Goal: Task Accomplishment & Management: Manage account settings

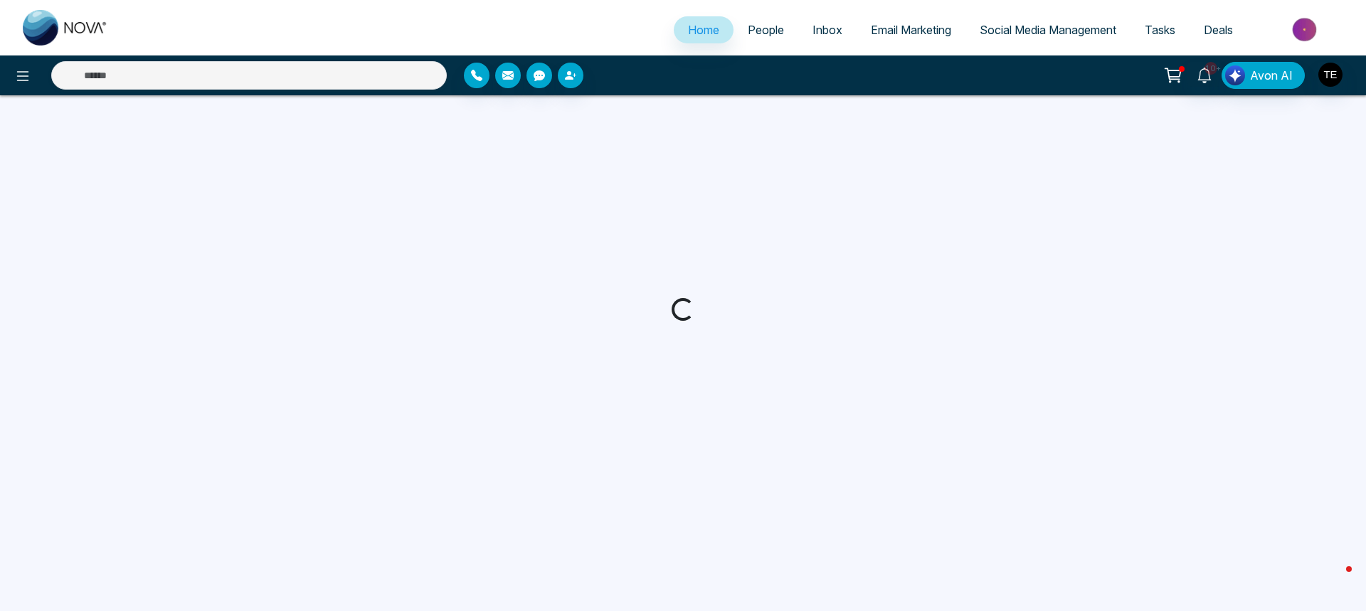
select select "*"
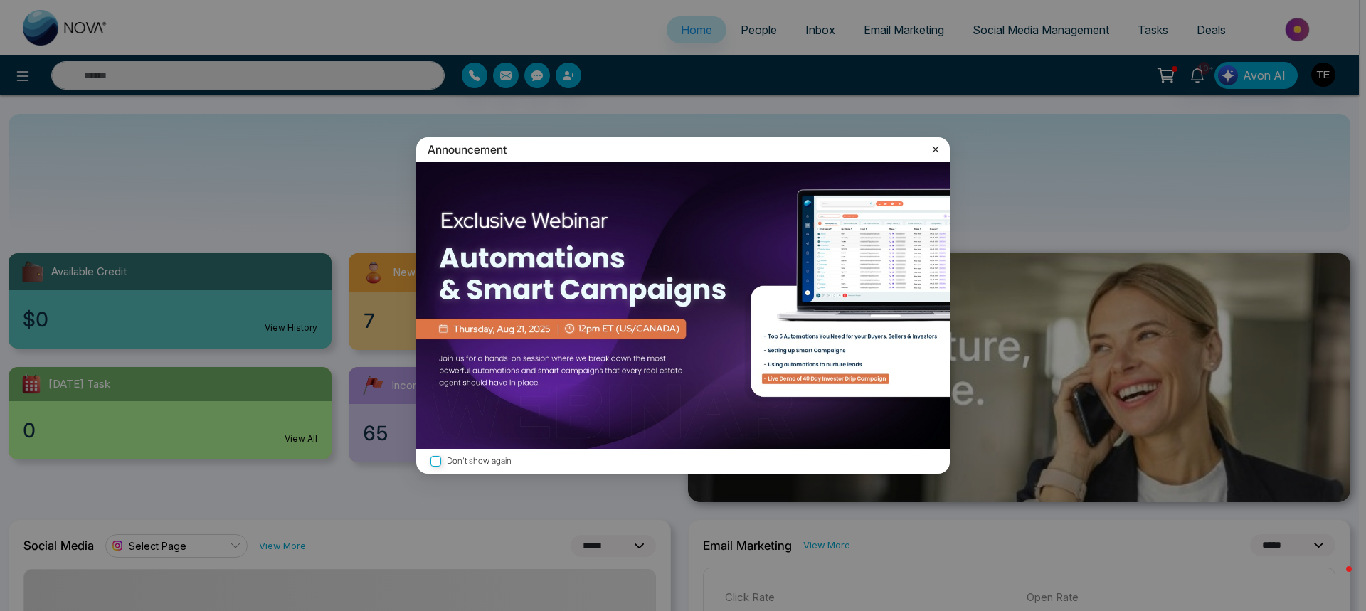
click at [937, 148] on icon at bounding box center [935, 149] width 6 height 6
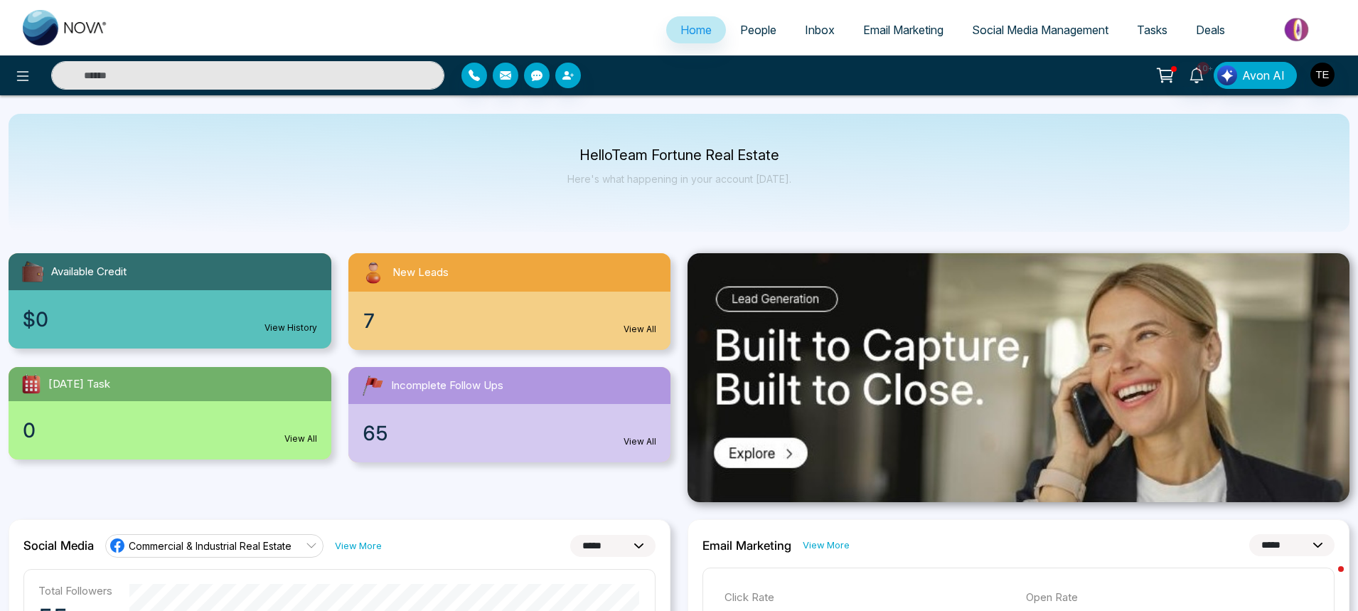
click at [97, 82] on input "text" at bounding box center [247, 75] width 393 height 28
click at [21, 69] on icon at bounding box center [22, 76] width 17 height 17
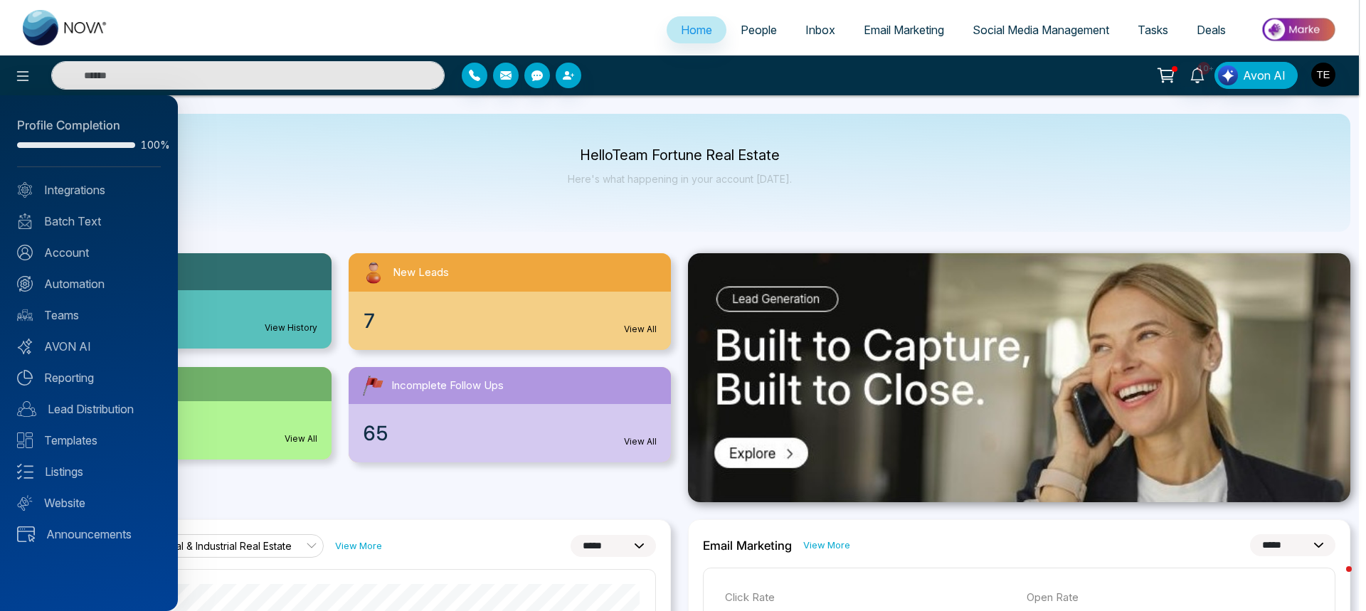
click at [247, 169] on div at bounding box center [683, 305] width 1366 height 611
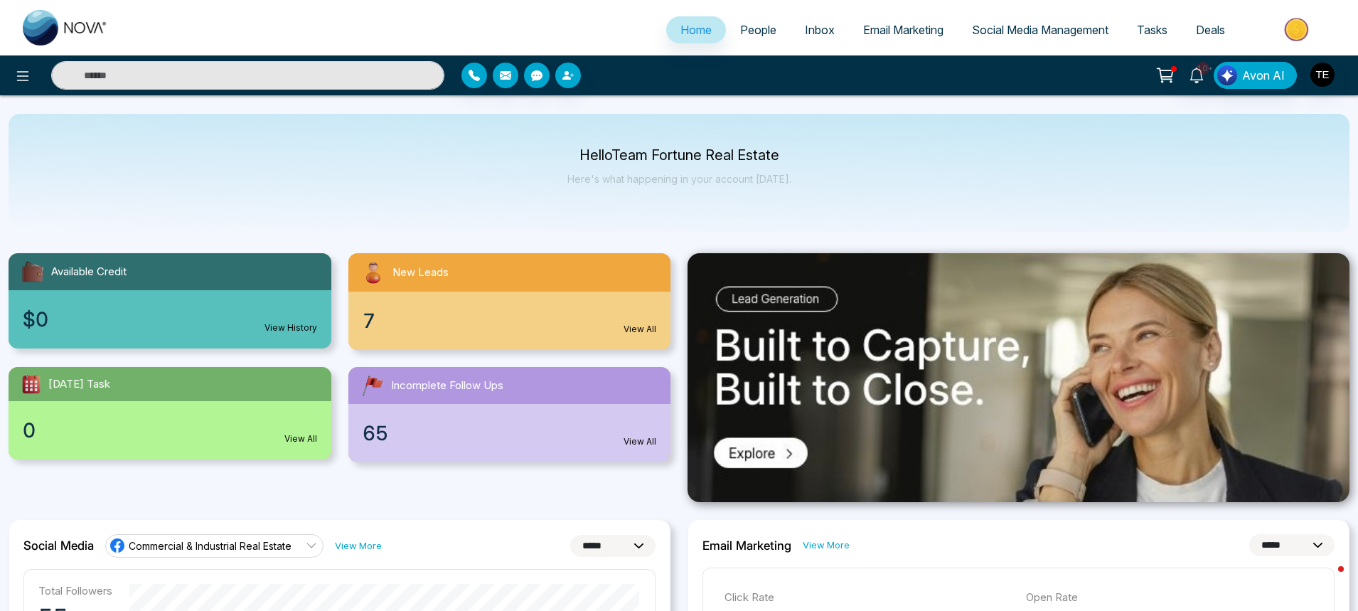
click at [741, 31] on span "People" at bounding box center [758, 30] width 36 height 14
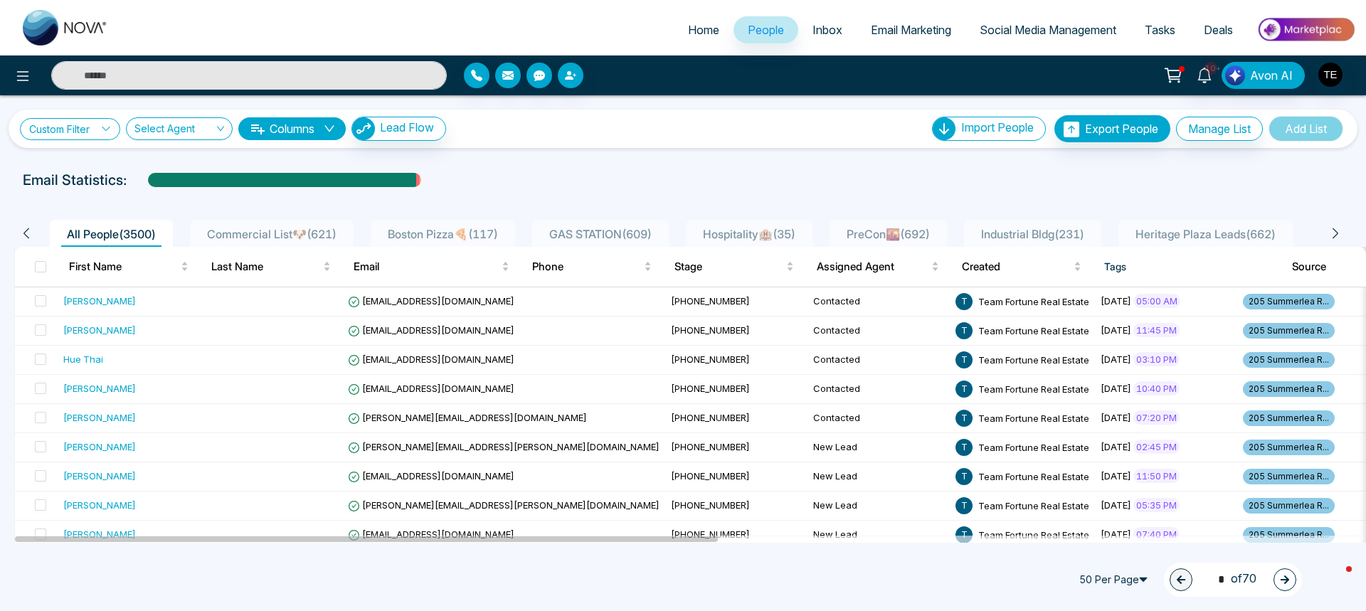
click at [68, 123] on link "Custom Filter" at bounding box center [70, 129] width 100 height 22
click at [85, 164] on select "**********" at bounding box center [104, 164] width 142 height 27
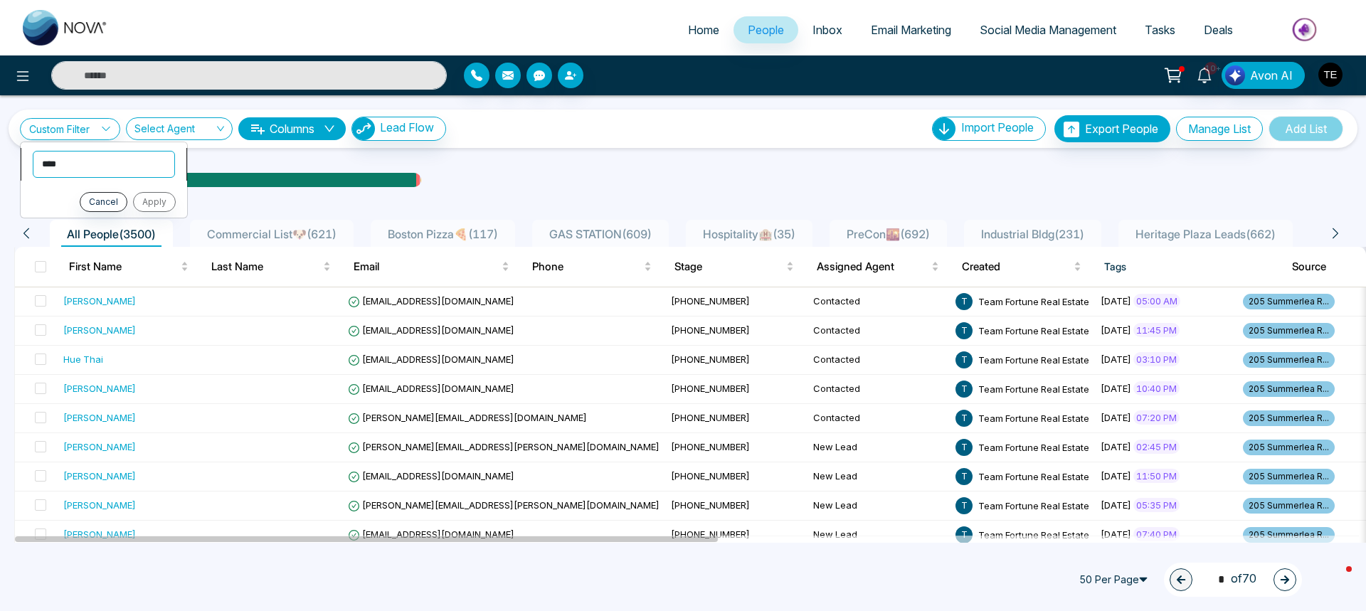
click at [33, 151] on select "**********" at bounding box center [104, 164] width 142 height 27
click at [148, 235] on div "Cancel Apply" at bounding box center [103, 235] width 142 height 20
click at [55, 130] on link "Custom Filter" at bounding box center [70, 129] width 100 height 22
click at [54, 157] on select "**********" at bounding box center [104, 164] width 142 height 27
select select "*****"
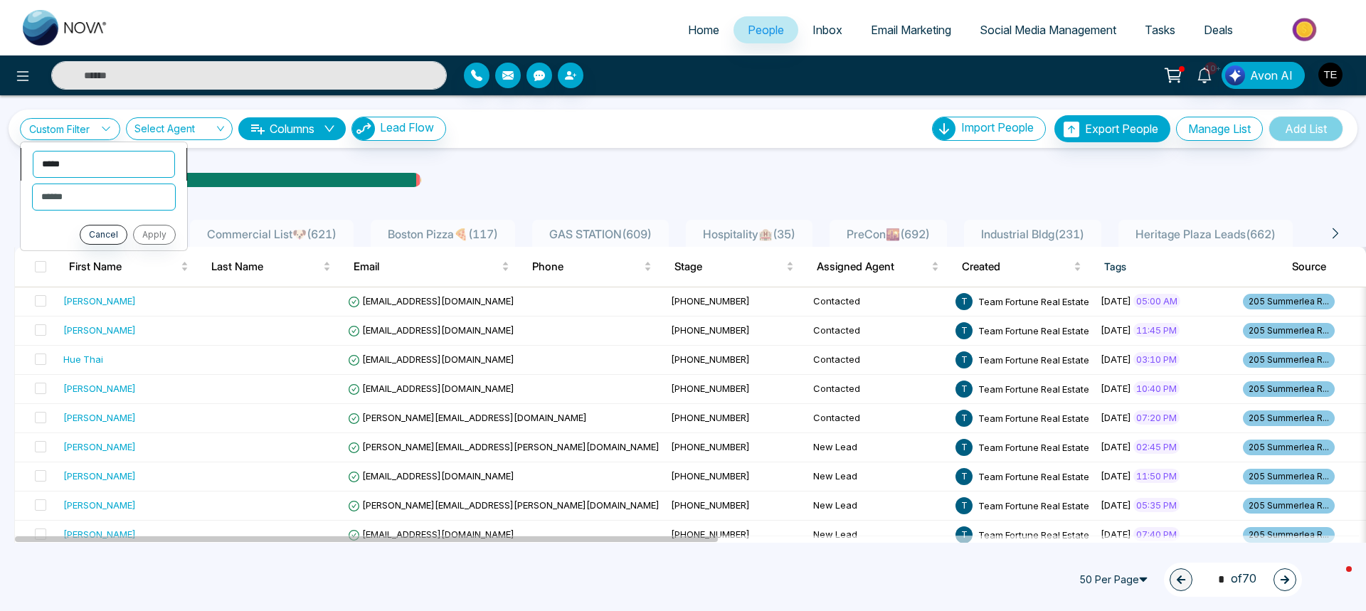
click at [33, 151] on select "**********" at bounding box center [104, 164] width 142 height 27
click at [69, 194] on select "**********" at bounding box center [103, 196] width 141 height 27
click at [430, 191] on div at bounding box center [683, 194] width 1348 height 6
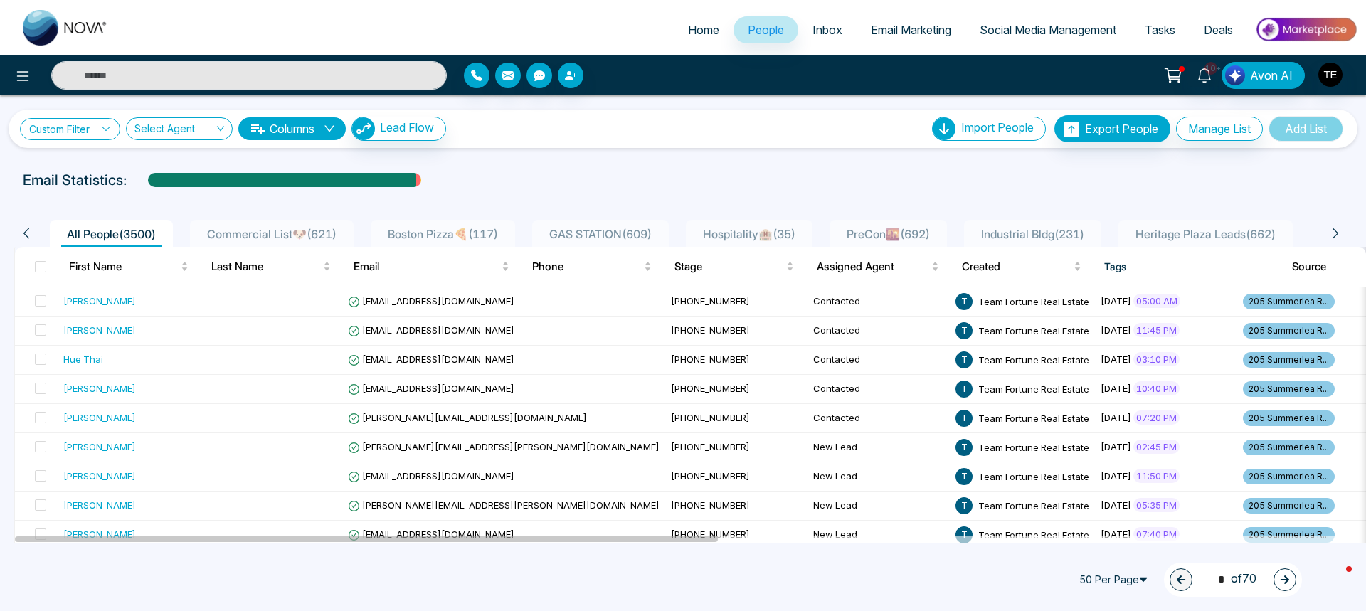
click at [56, 132] on link "Custom Filter" at bounding box center [70, 129] width 100 height 22
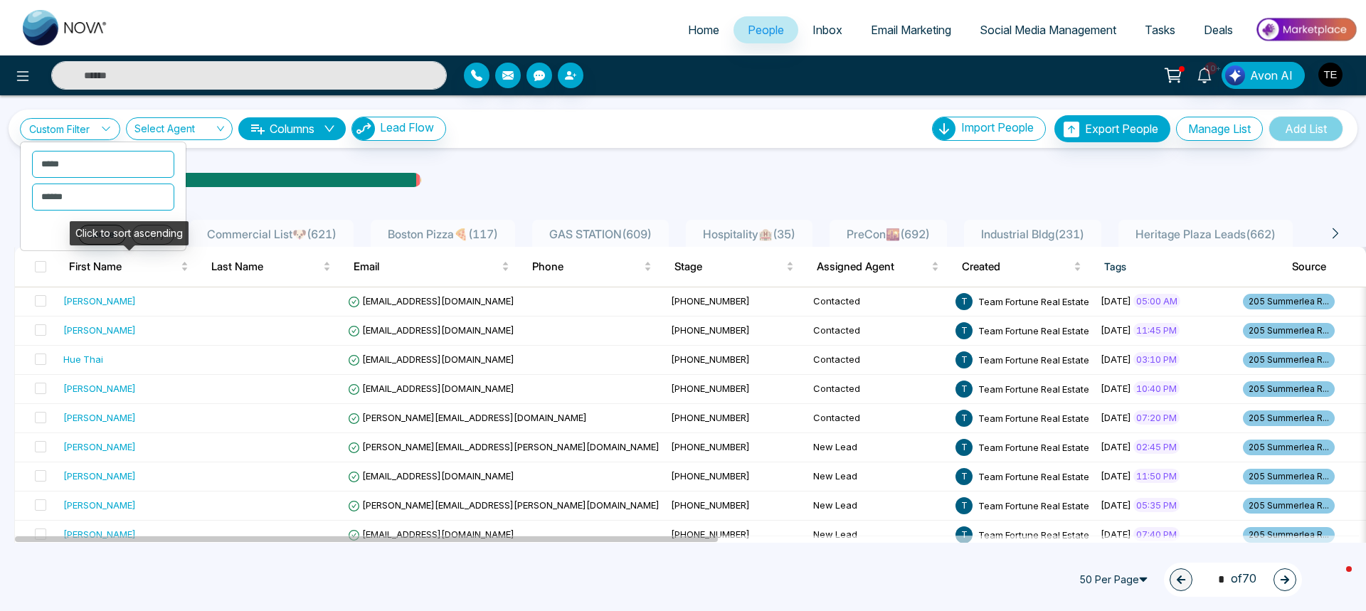
click at [149, 233] on div "Click to sort ascending" at bounding box center [129, 233] width 119 height 24
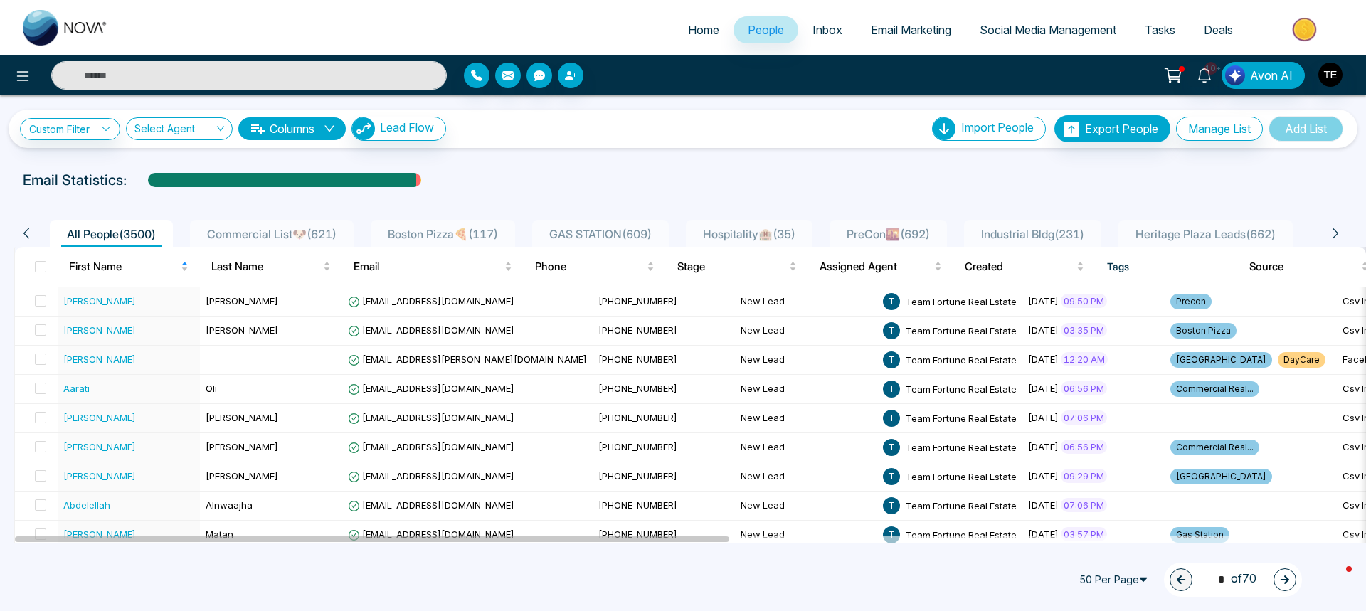
click at [190, 79] on input "text" at bounding box center [248, 75] width 395 height 28
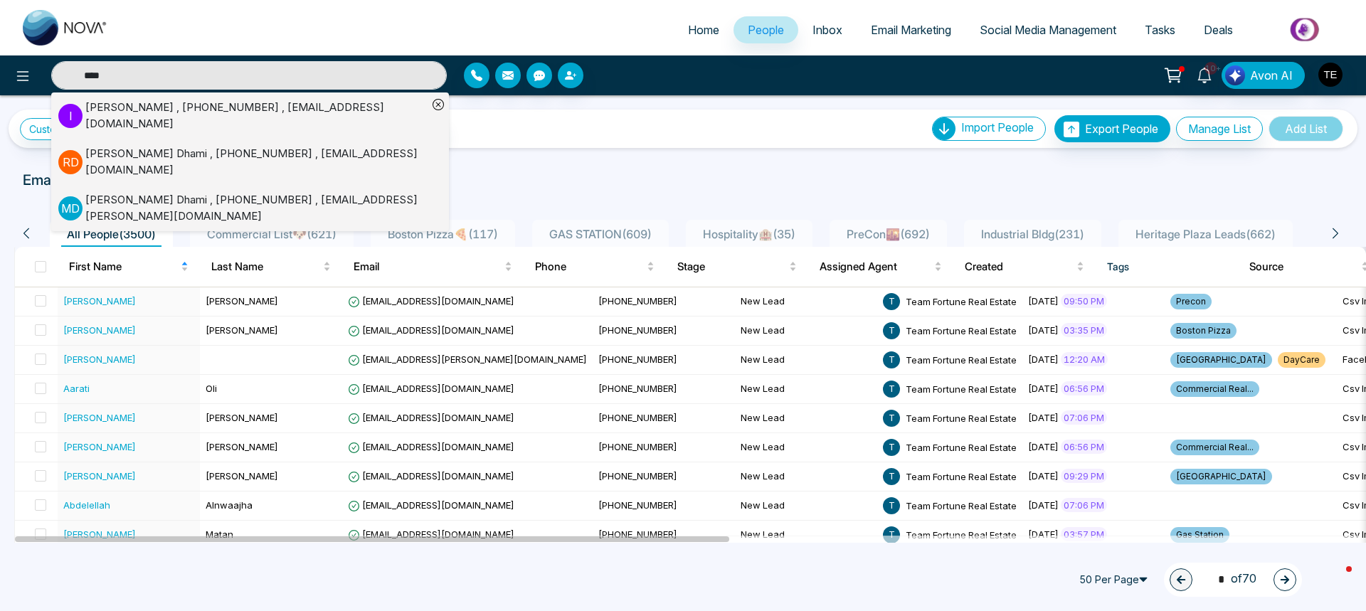
type input "****"
click at [156, 106] on div "[PERSON_NAME] , [PHONE_NUMBER] , [EMAIL_ADDRESS][DOMAIN_NAME]" at bounding box center [256, 116] width 342 height 32
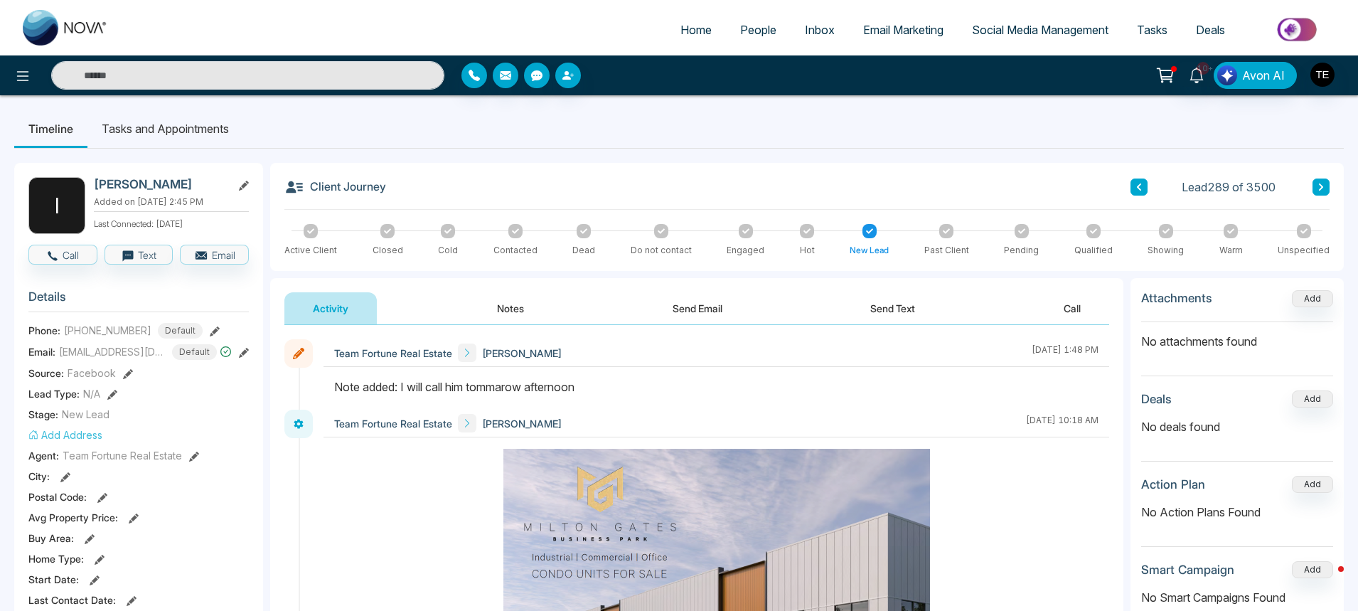
click at [1316, 185] on button at bounding box center [1321, 187] width 17 height 17
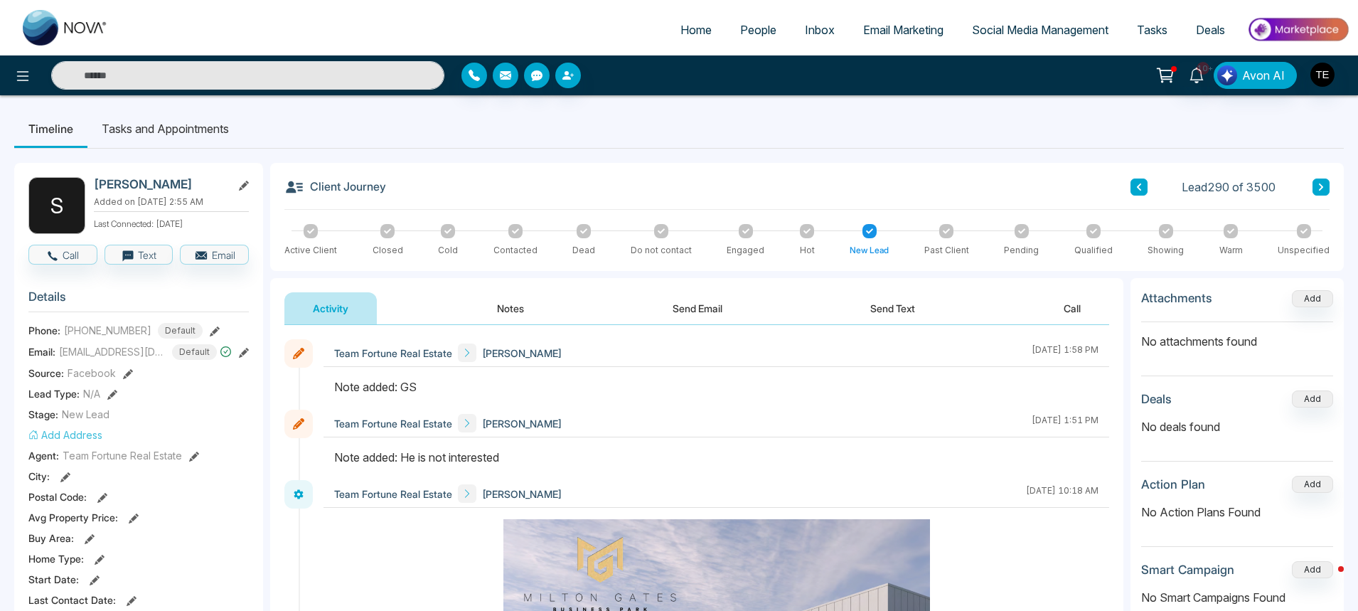
click at [1316, 185] on button at bounding box center [1321, 187] width 17 height 17
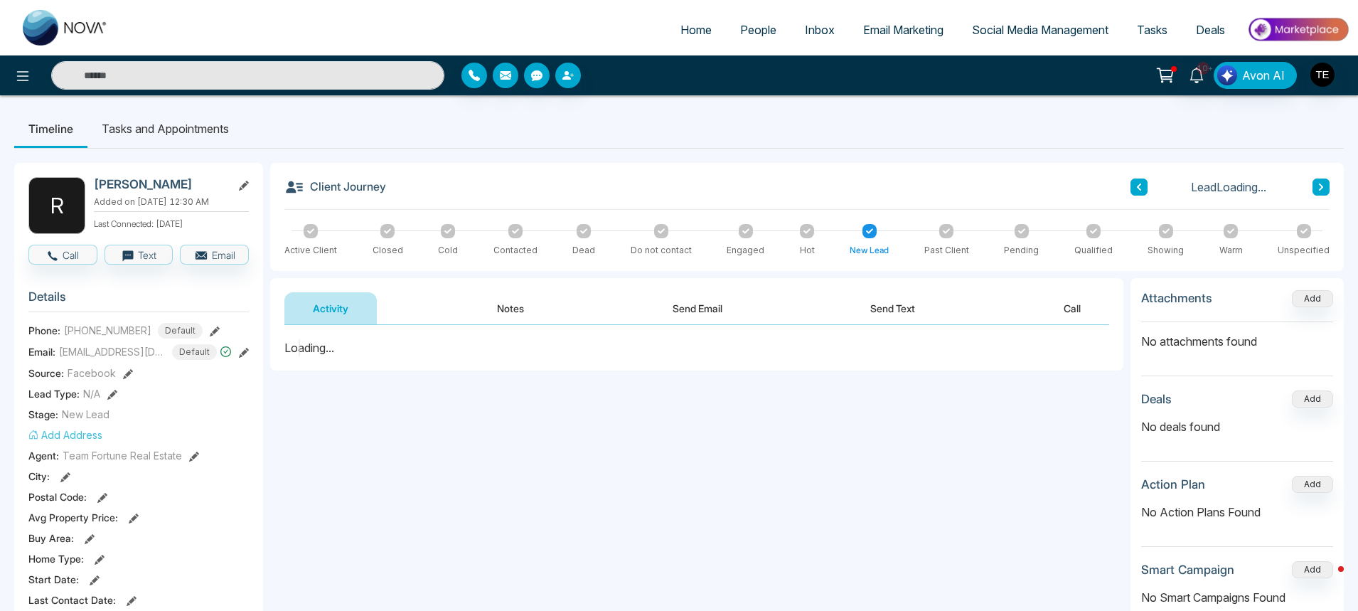
click at [1316, 185] on button at bounding box center [1321, 187] width 17 height 17
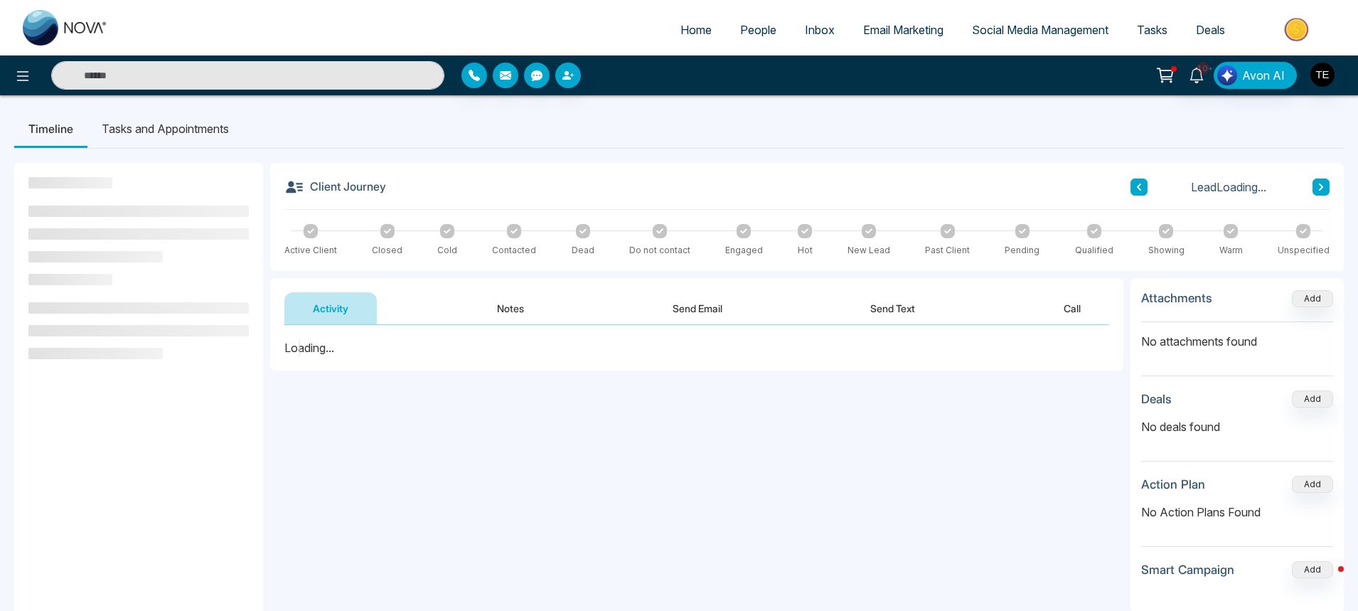
click at [1316, 185] on button at bounding box center [1321, 187] width 17 height 17
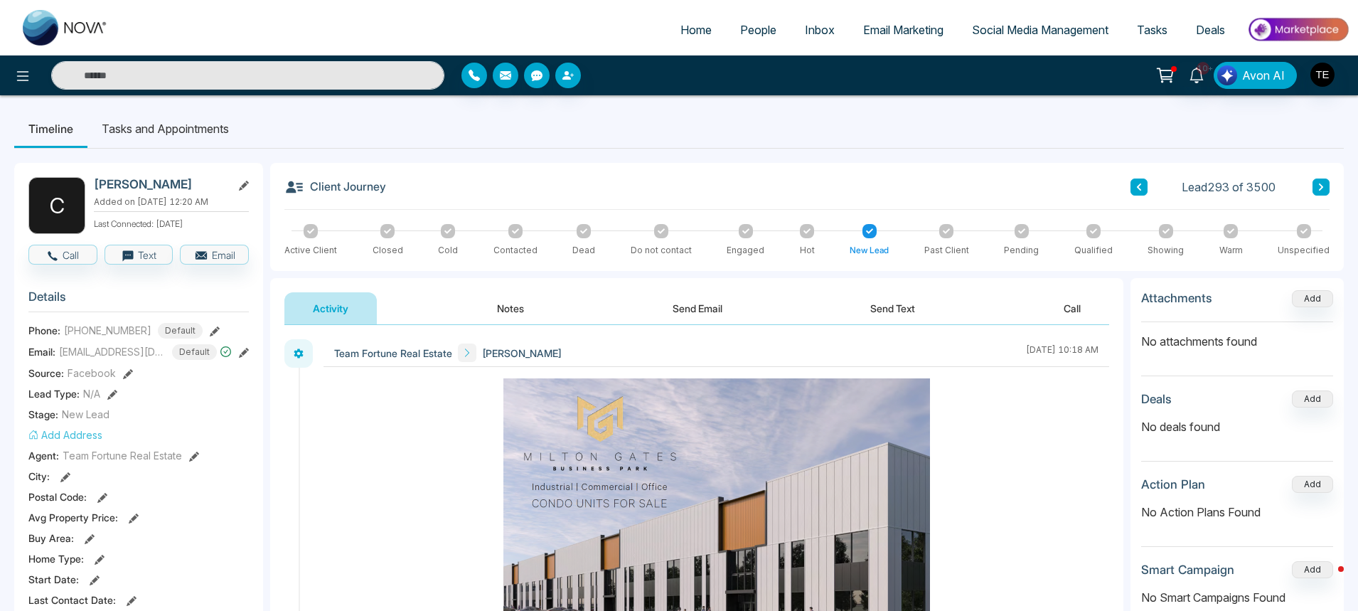
click at [1316, 187] on button at bounding box center [1321, 187] width 17 height 17
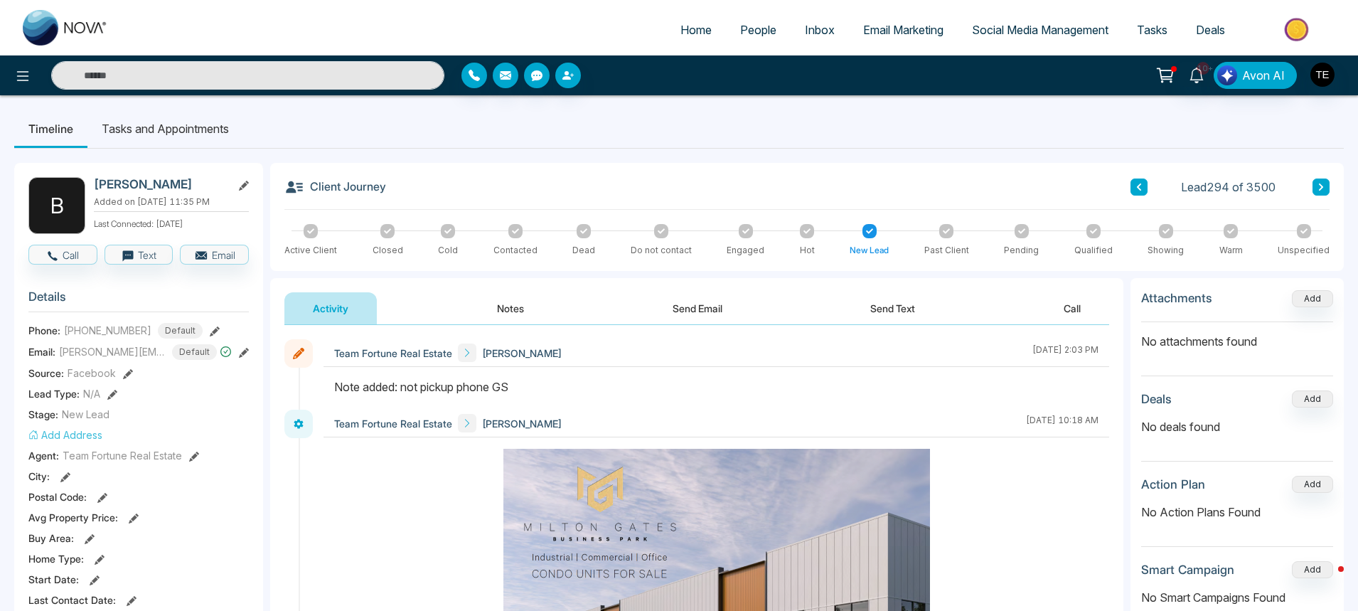
click at [1316, 183] on button at bounding box center [1321, 187] width 17 height 17
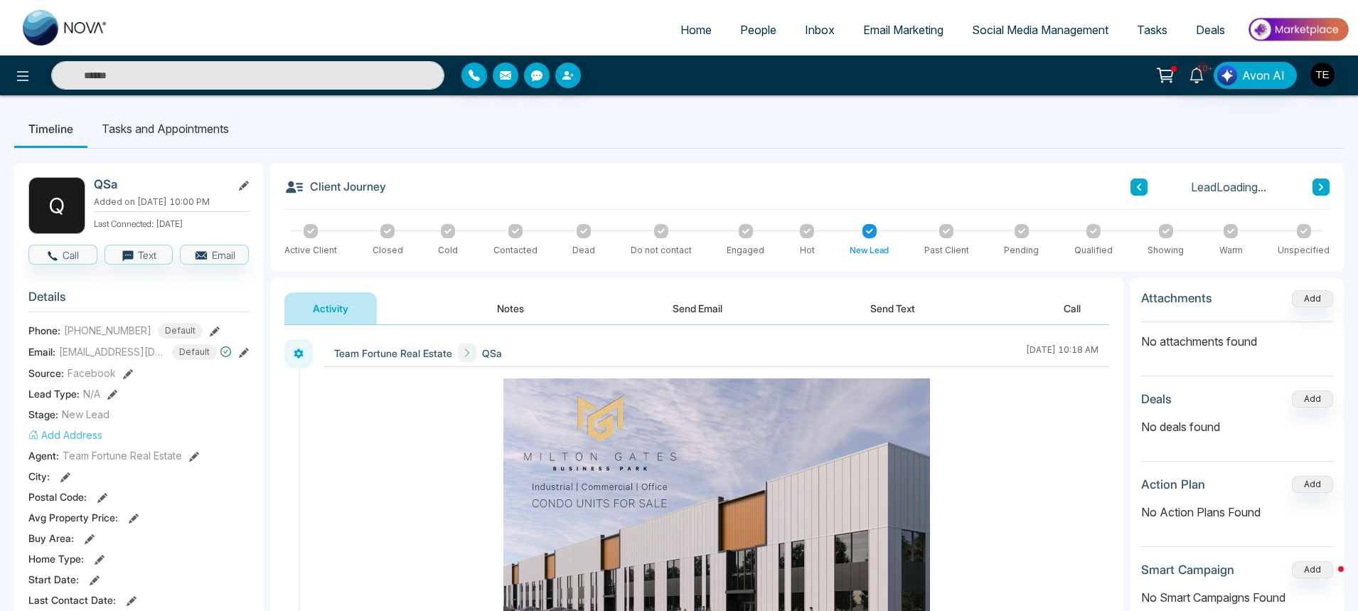
click at [1316, 181] on button at bounding box center [1321, 187] width 17 height 17
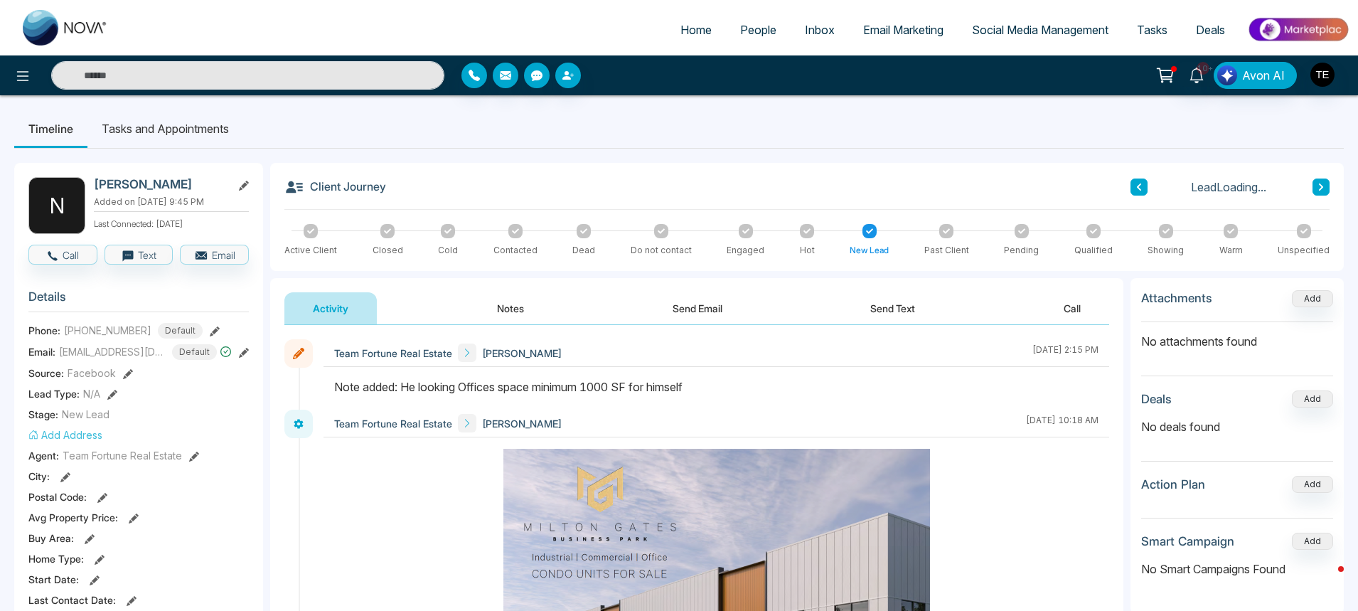
click at [1316, 181] on button at bounding box center [1321, 187] width 17 height 17
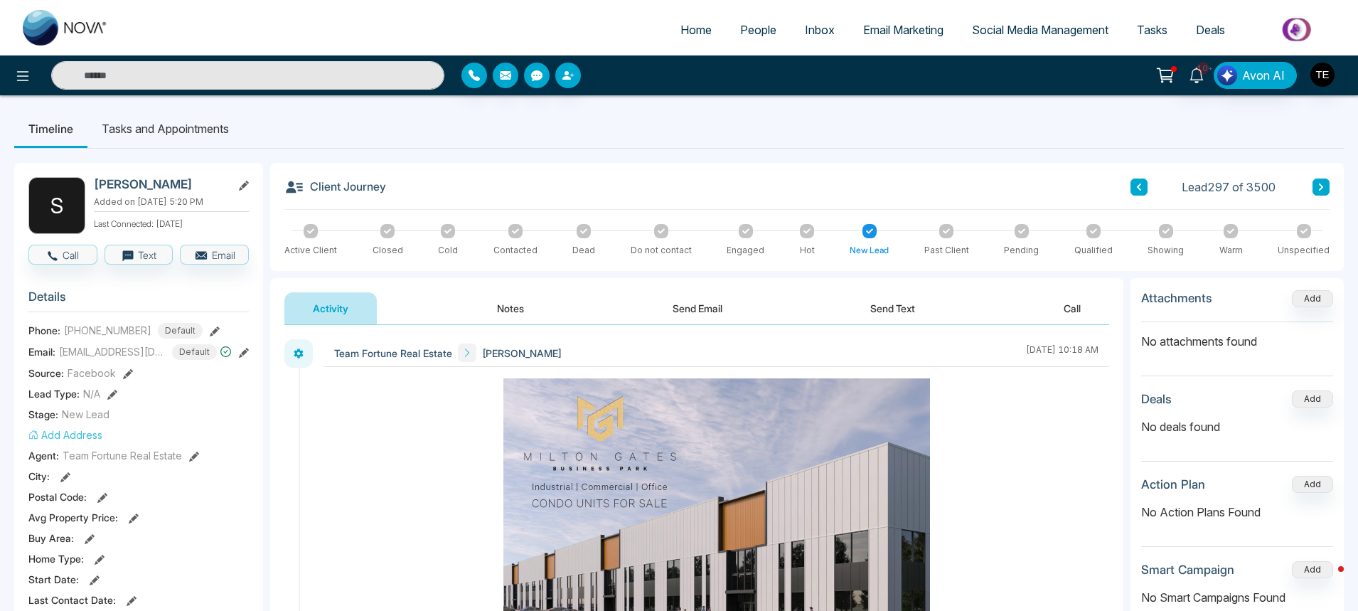
click at [1325, 191] on button at bounding box center [1321, 187] width 17 height 17
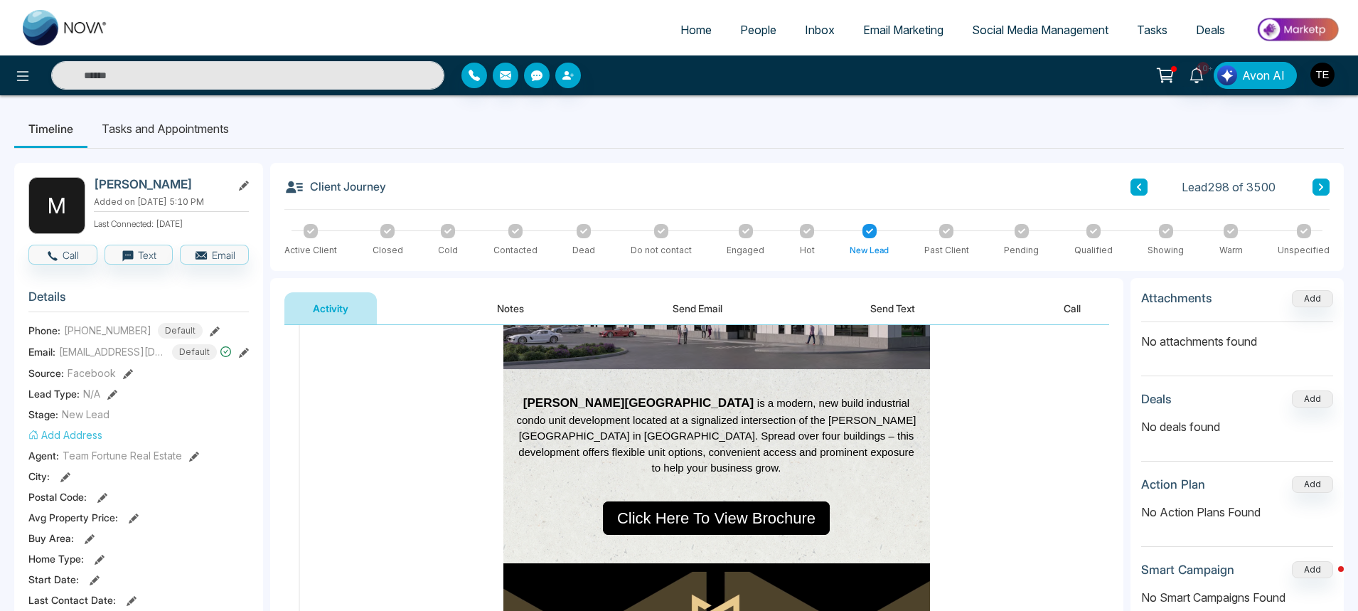
click at [1323, 191] on icon at bounding box center [1321, 187] width 7 height 9
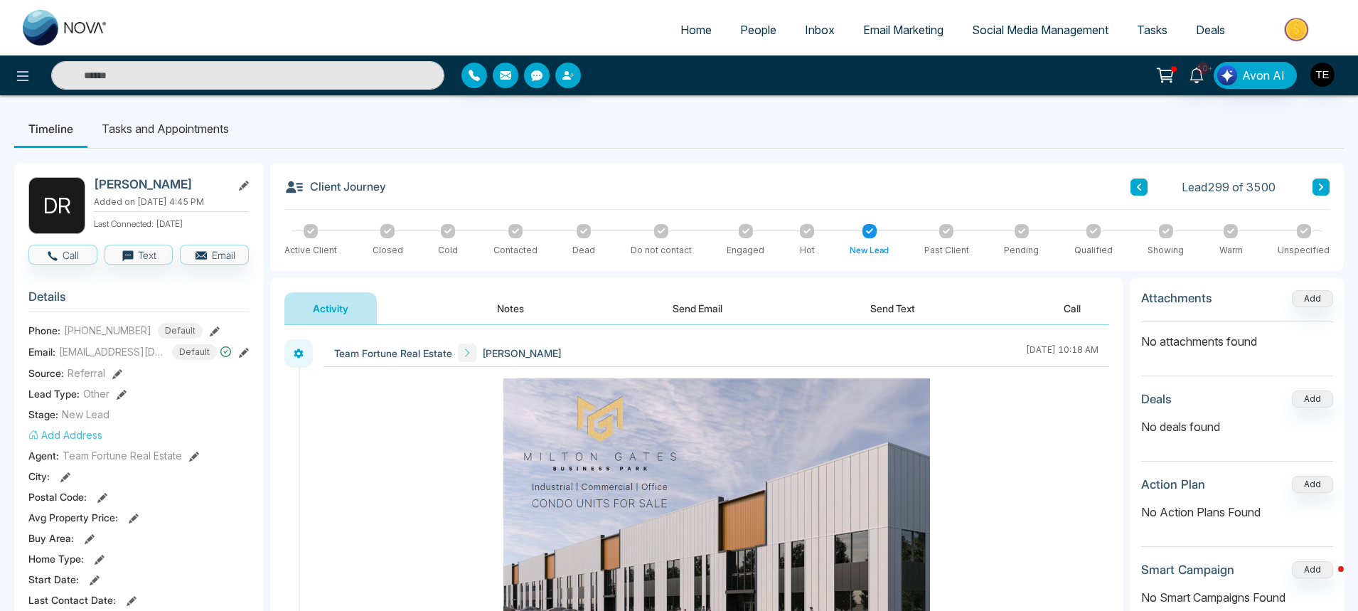
click at [1316, 188] on button at bounding box center [1321, 187] width 17 height 17
click at [1316, 189] on button at bounding box center [1321, 187] width 17 height 17
click at [1316, 188] on button at bounding box center [1321, 187] width 17 height 17
click at [521, 309] on button "Notes" at bounding box center [511, 308] width 84 height 32
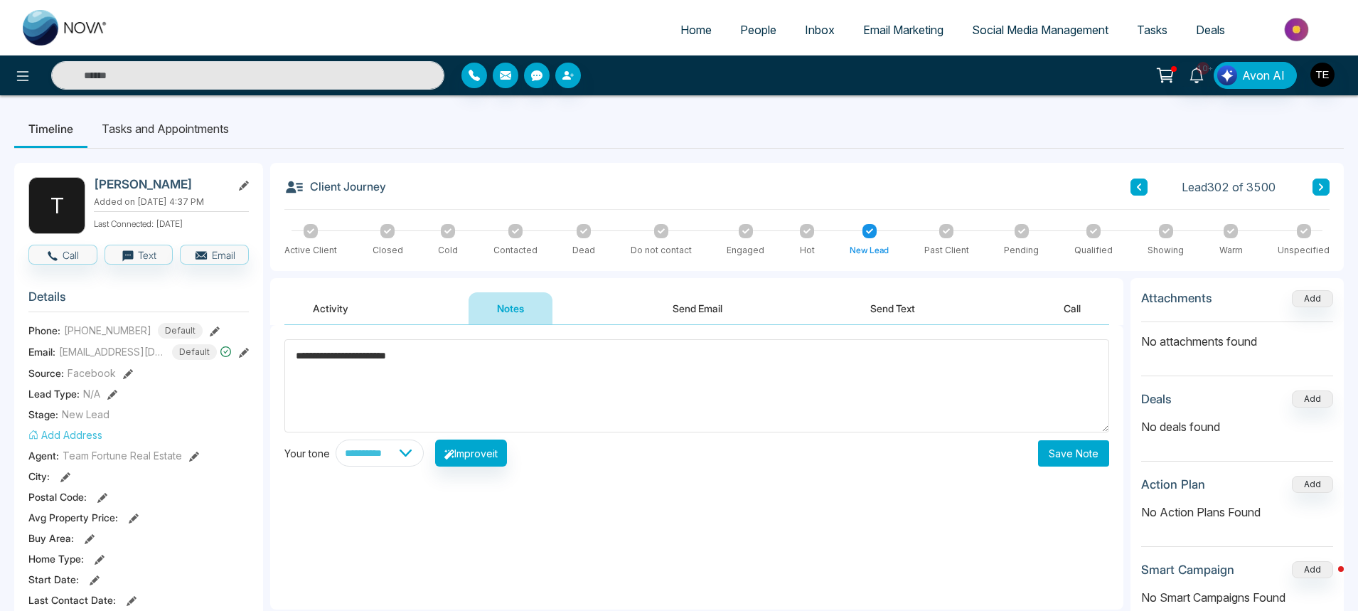
type textarea "**********"
click at [1073, 459] on button "Save Note" at bounding box center [1073, 453] width 71 height 26
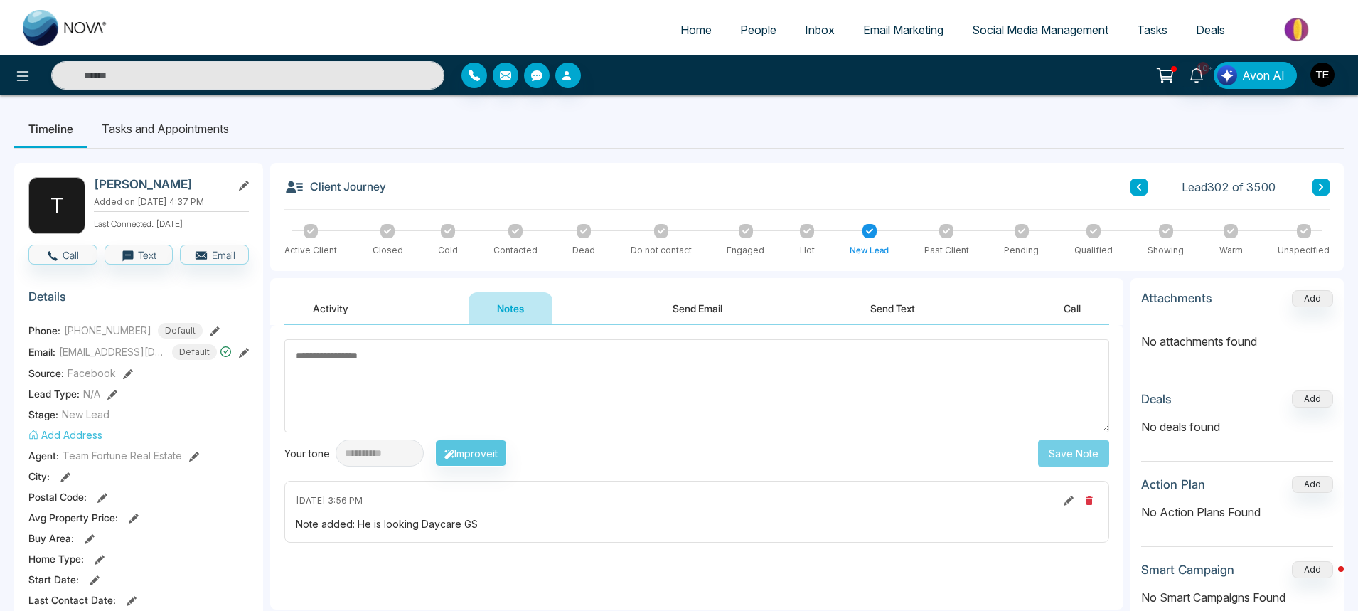
click at [1323, 188] on icon at bounding box center [1321, 187] width 7 height 9
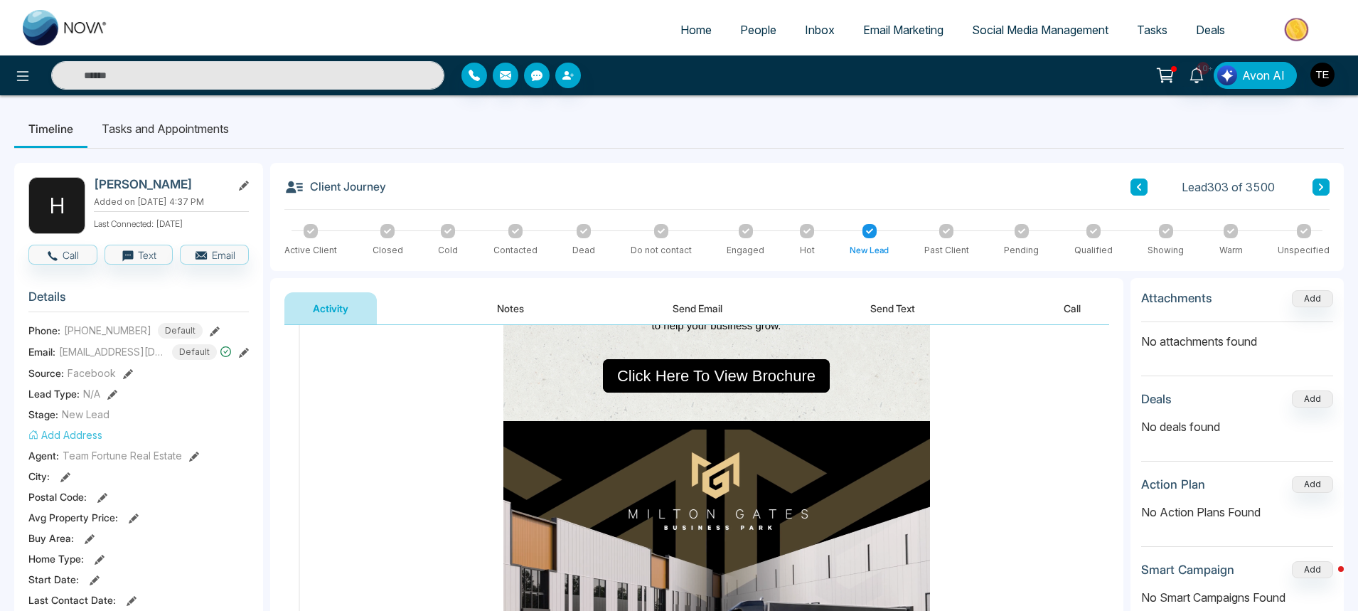
click at [1319, 186] on icon at bounding box center [1321, 187] width 7 height 9
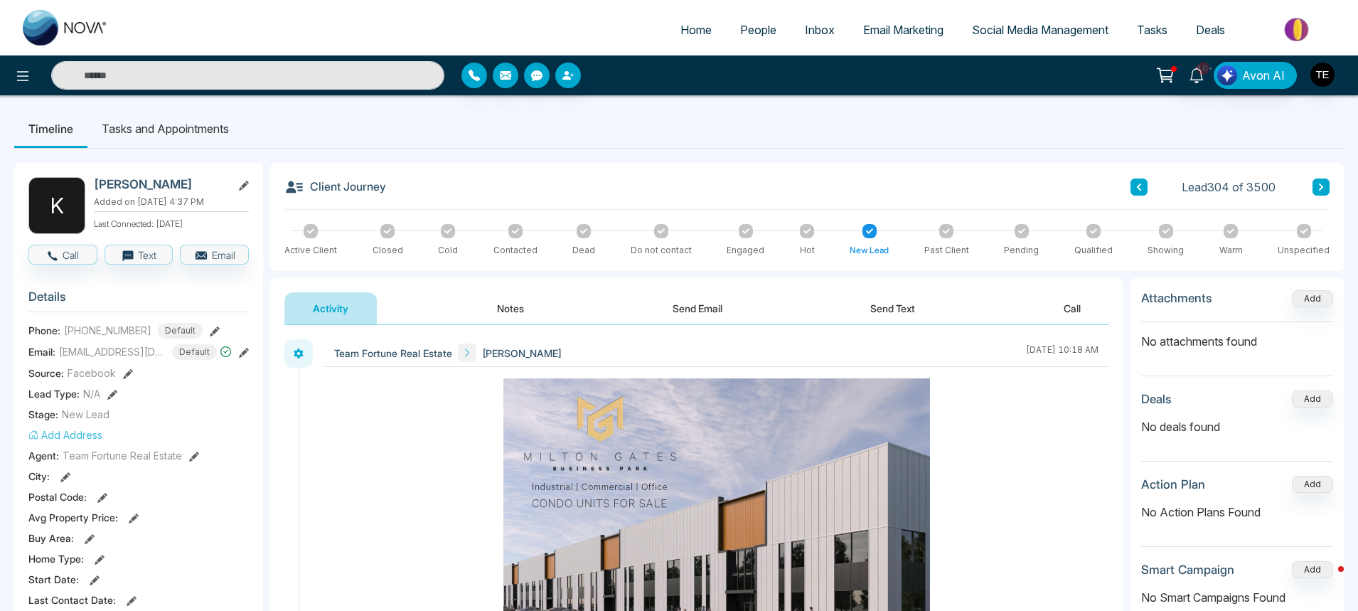
click at [1321, 187] on icon at bounding box center [1321, 187] width 7 height 9
click at [1320, 186] on icon at bounding box center [1321, 187] width 7 height 9
click at [1319, 187] on icon at bounding box center [1321, 187] width 7 height 9
click at [1316, 184] on button at bounding box center [1321, 187] width 17 height 17
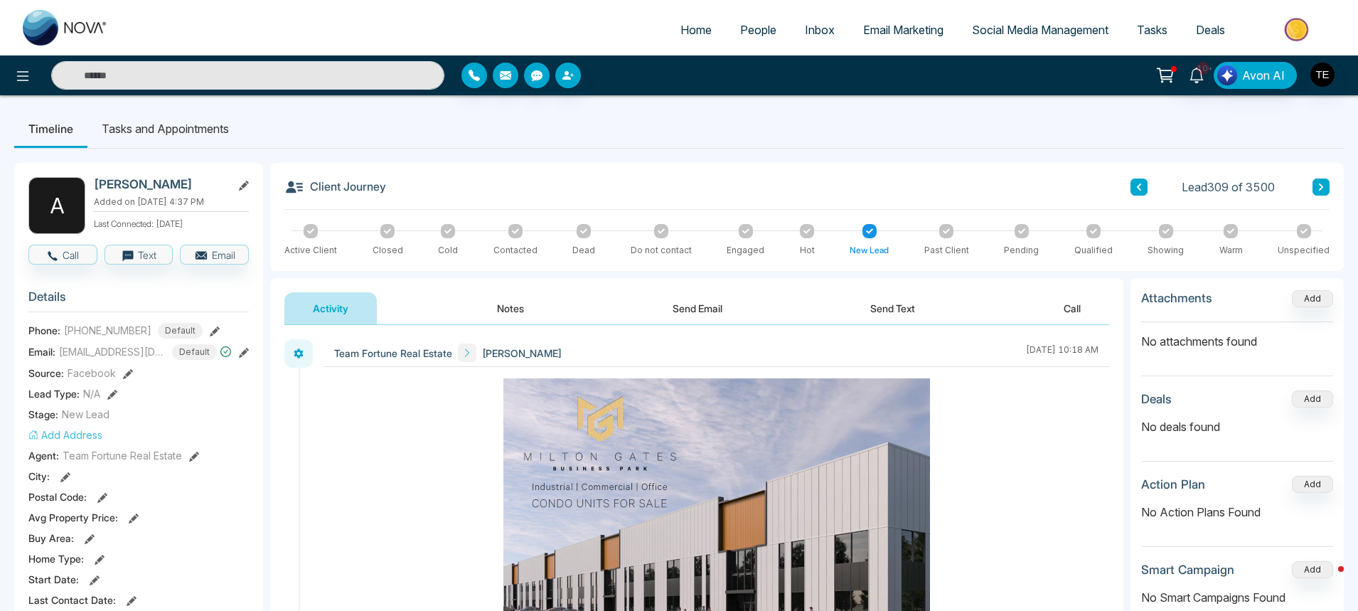
click at [1323, 188] on icon at bounding box center [1321, 186] width 4 height 7
click at [1319, 184] on icon at bounding box center [1321, 187] width 7 height 9
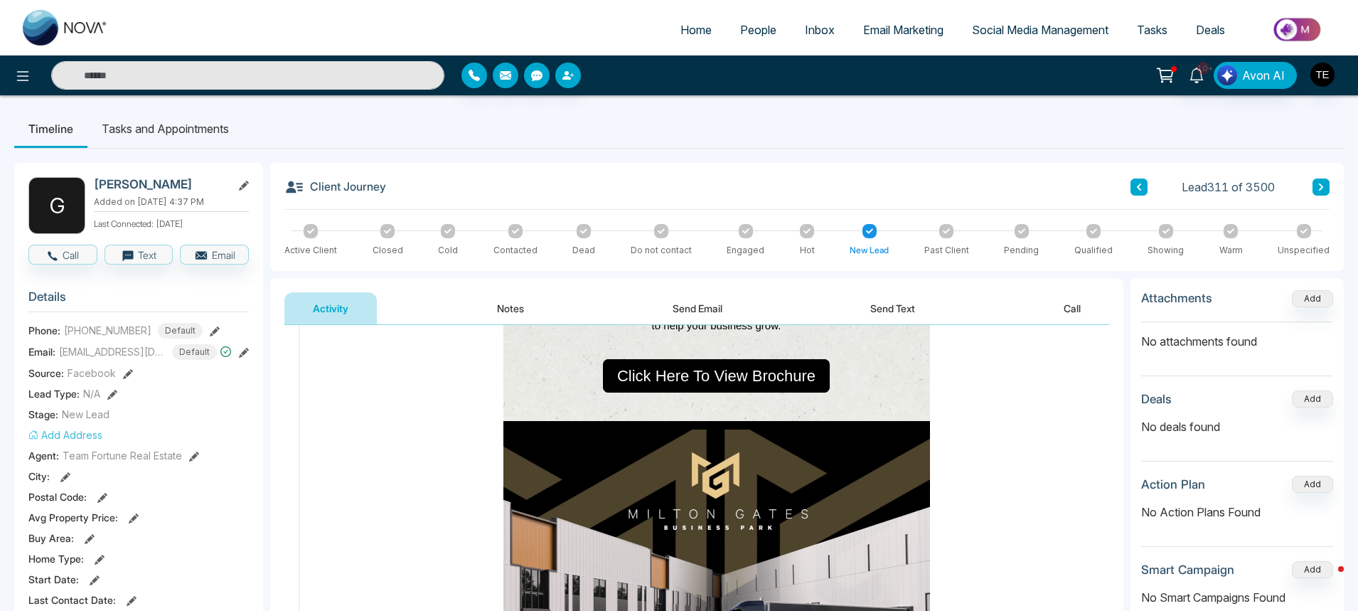
click at [513, 304] on button "Notes" at bounding box center [511, 308] width 84 height 32
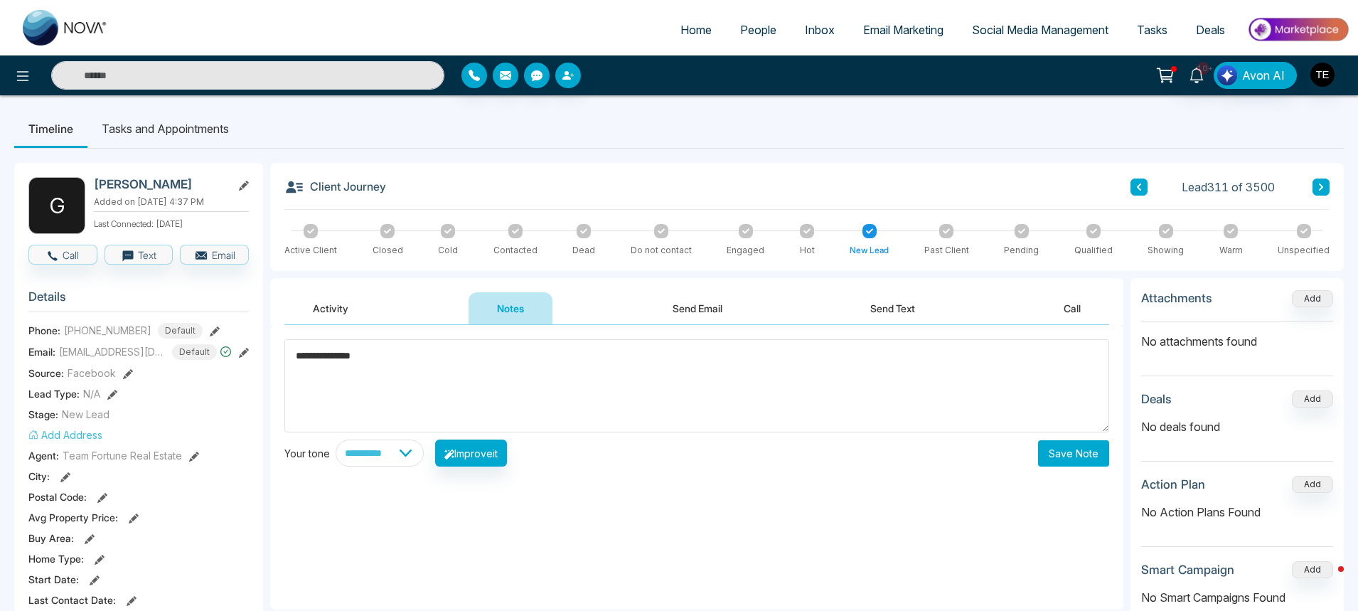
type textarea "**********"
click at [1074, 458] on button "Save Note" at bounding box center [1073, 453] width 71 height 26
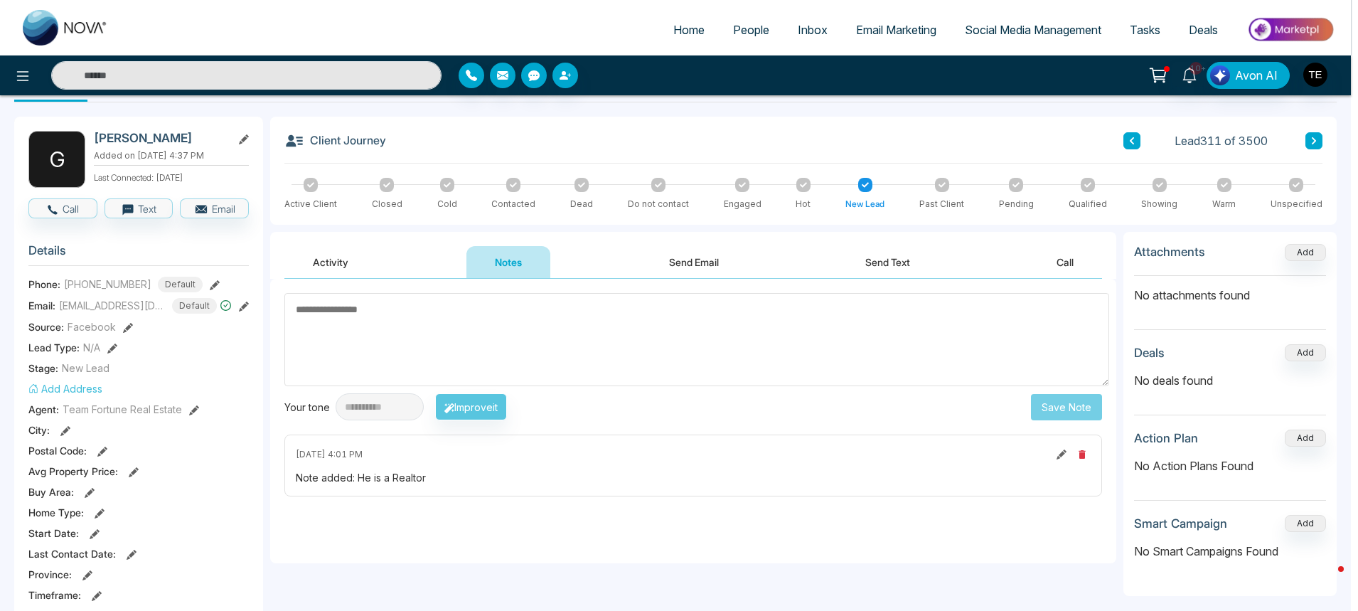
scroll to position [71, 0]
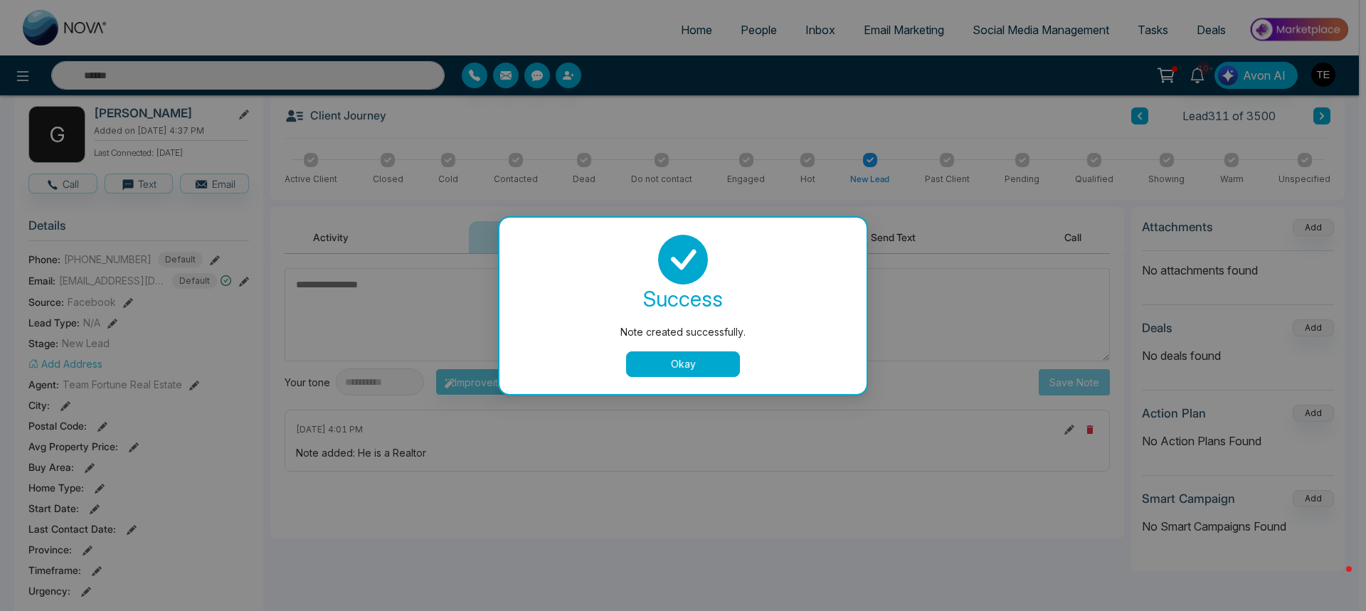
click at [715, 366] on button "Okay" at bounding box center [683, 364] width 114 height 26
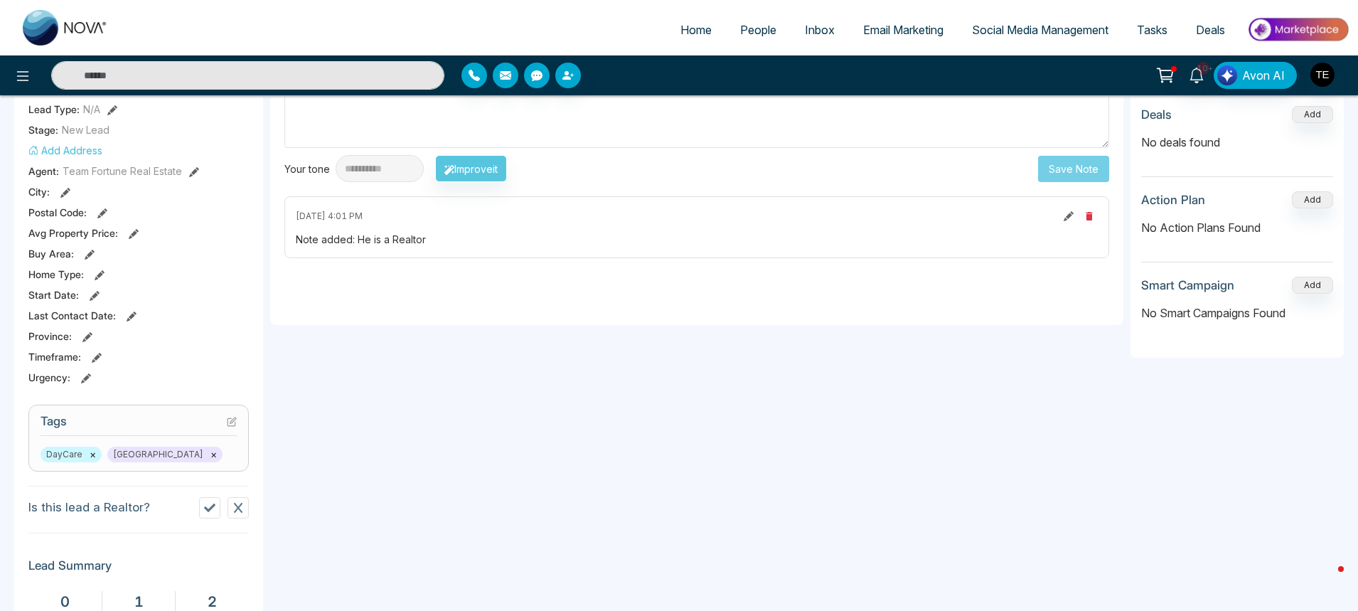
scroll to position [356, 0]
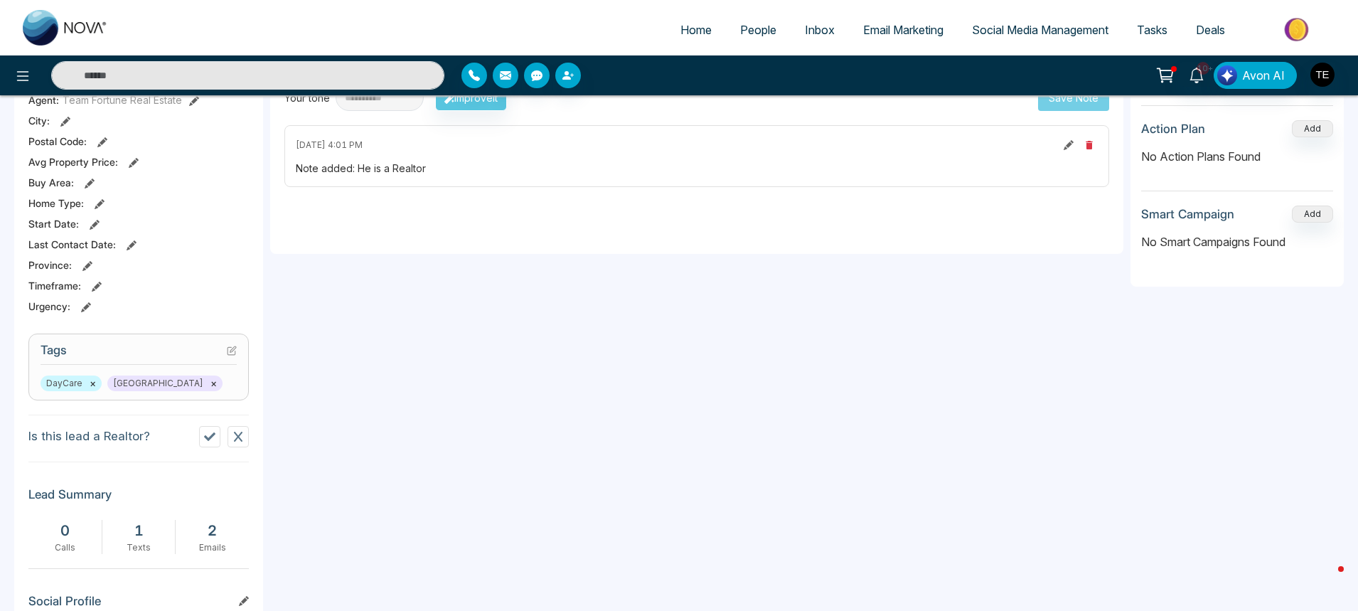
click at [213, 378] on div "DayCare × Heritage Plaza ×" at bounding box center [139, 384] width 196 height 16
click at [206, 435] on icon at bounding box center [209, 436] width 11 height 11
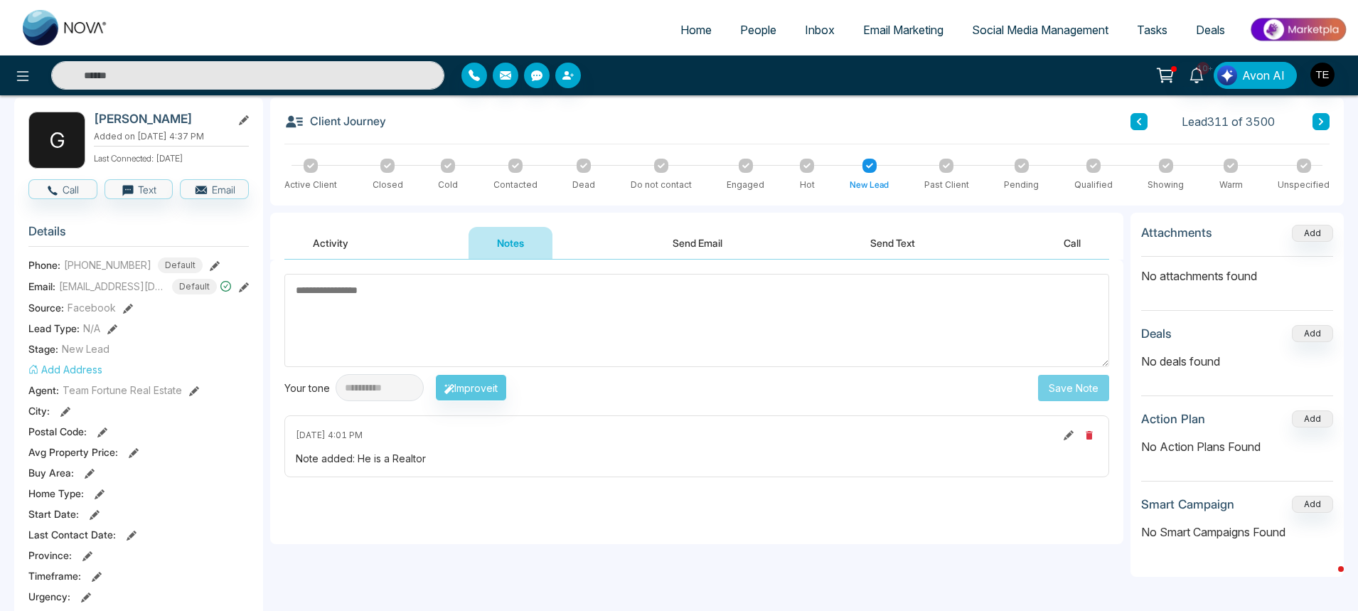
scroll to position [0, 0]
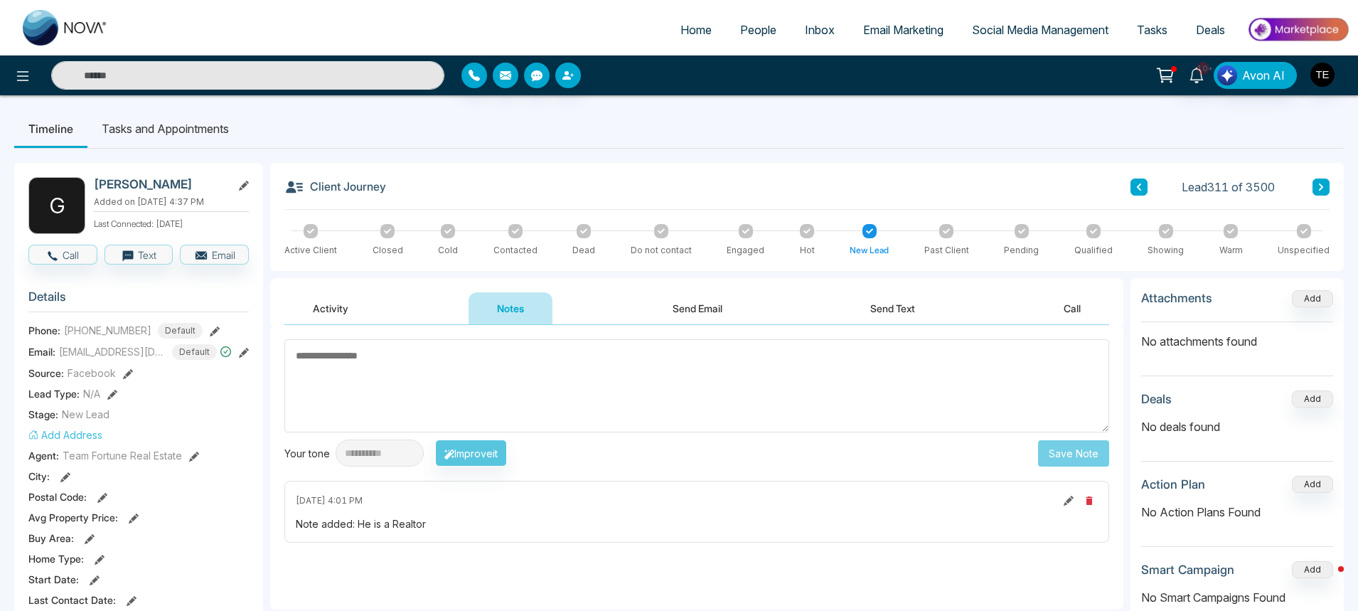
click at [1318, 191] on icon at bounding box center [1321, 187] width 7 height 9
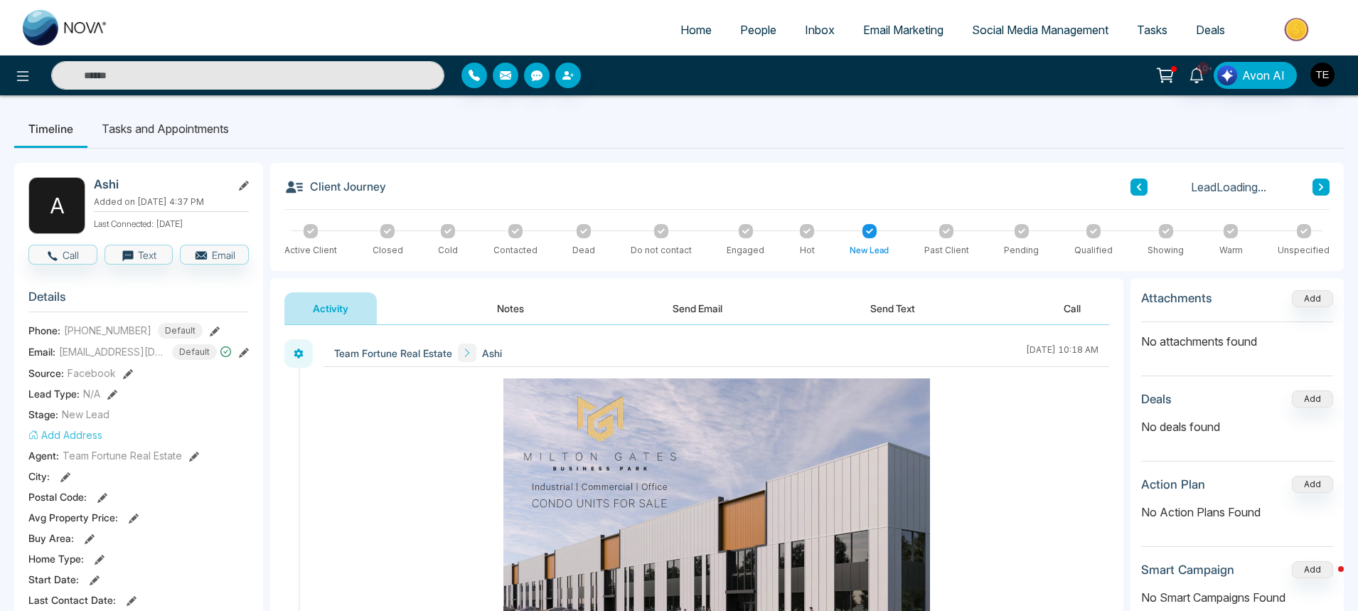
scroll to position [356, 0]
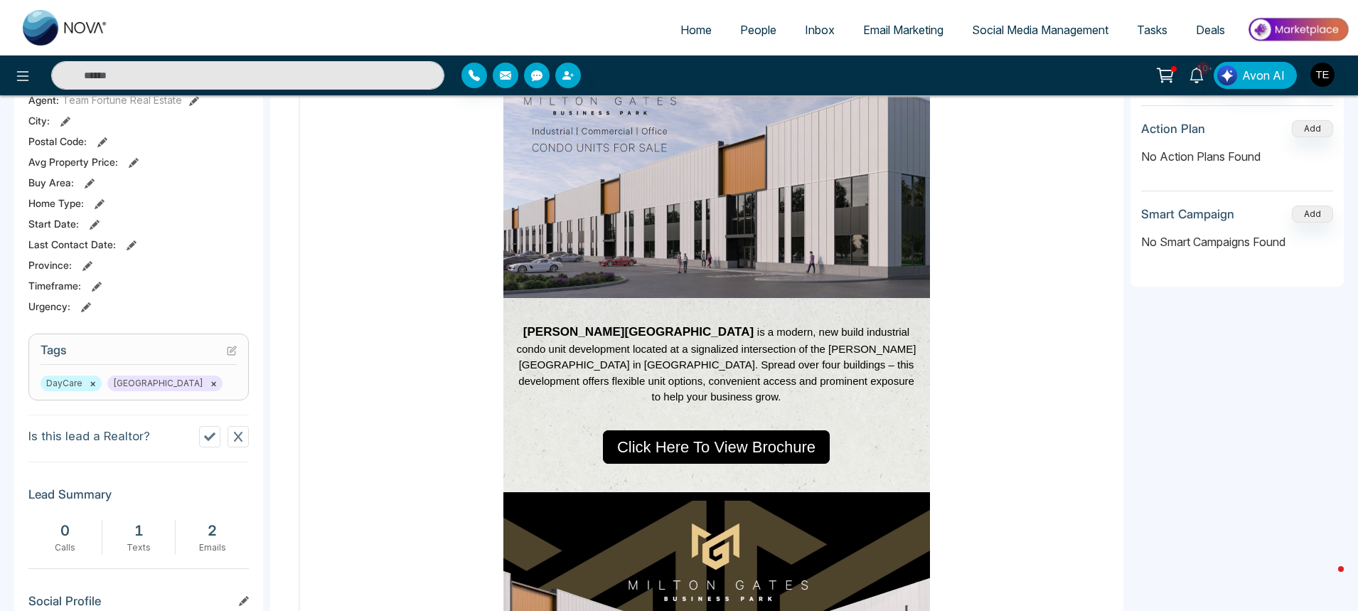
click at [211, 435] on icon at bounding box center [209, 436] width 11 height 11
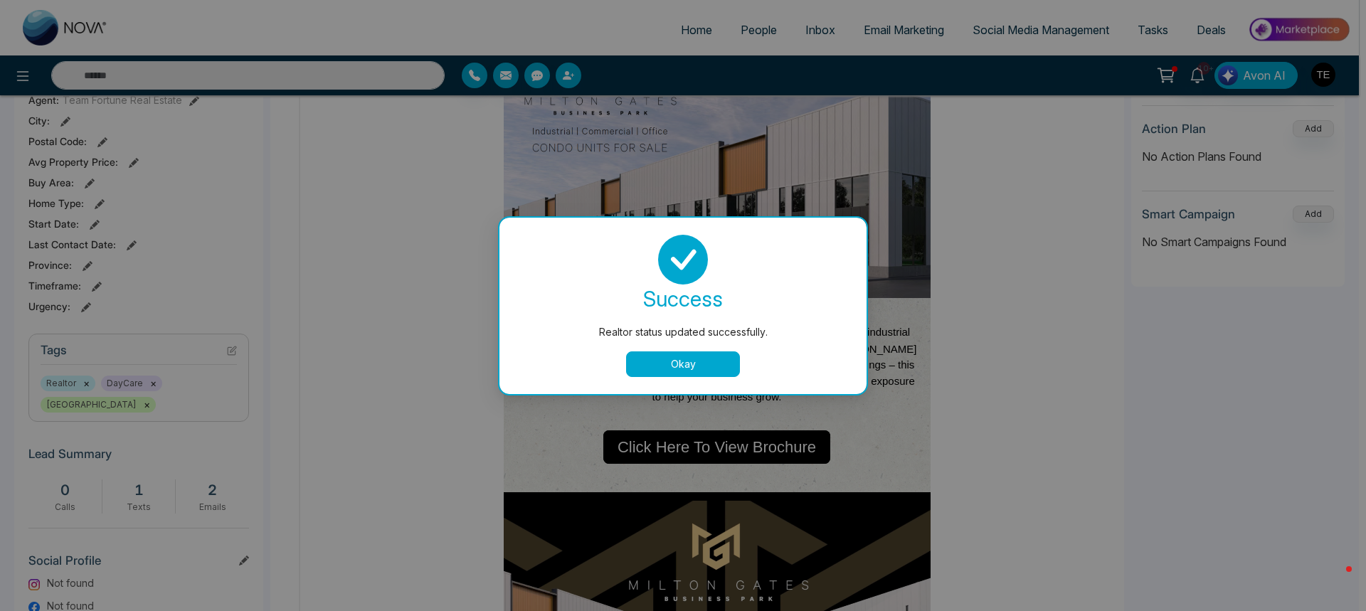
click at [690, 364] on button "Okay" at bounding box center [683, 364] width 114 height 26
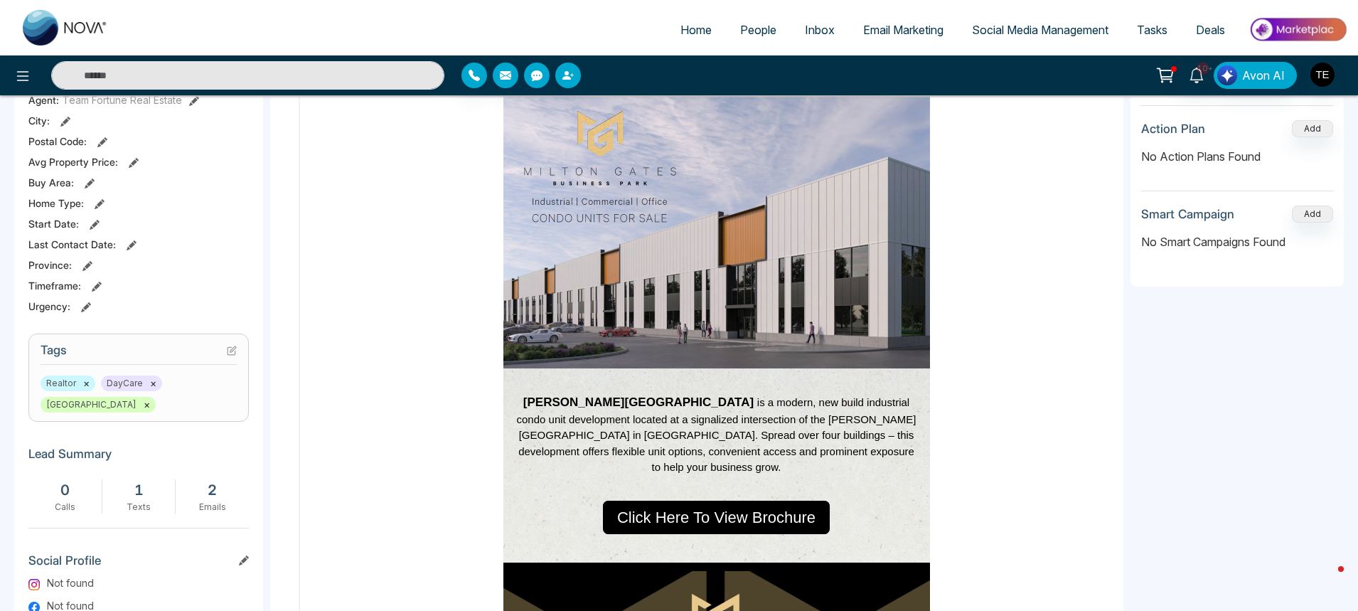
click at [83, 384] on button "×" at bounding box center [86, 383] width 6 height 13
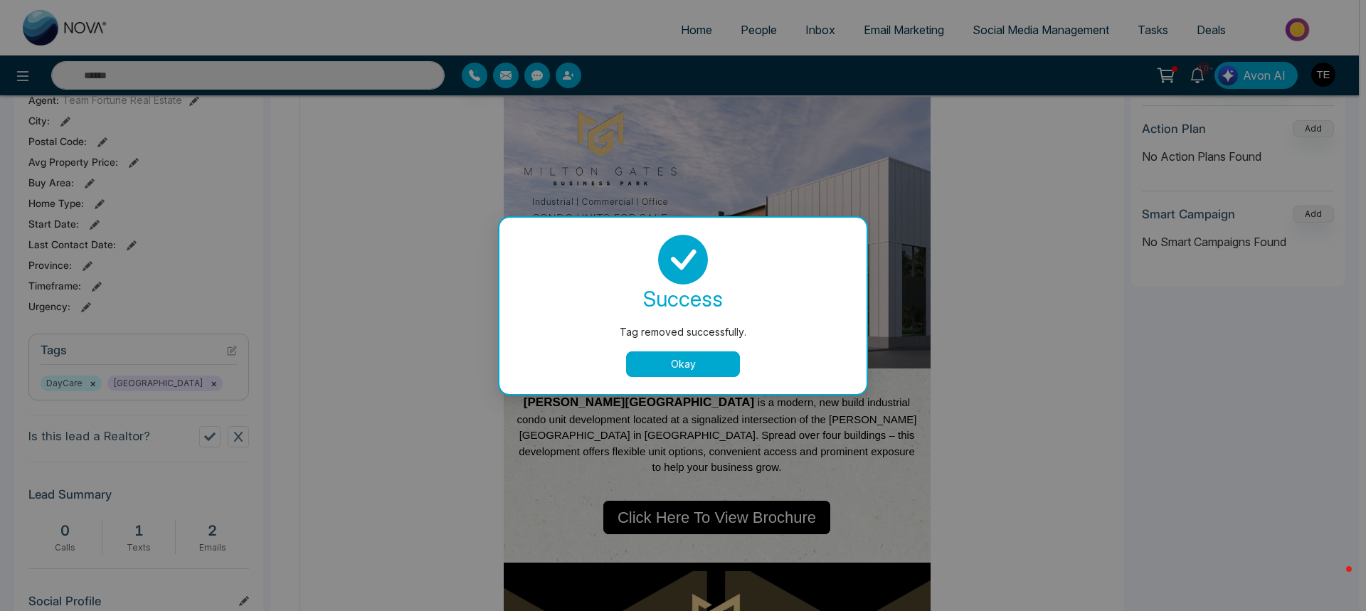
click at [685, 370] on div at bounding box center [717, 375] width 427 height 14
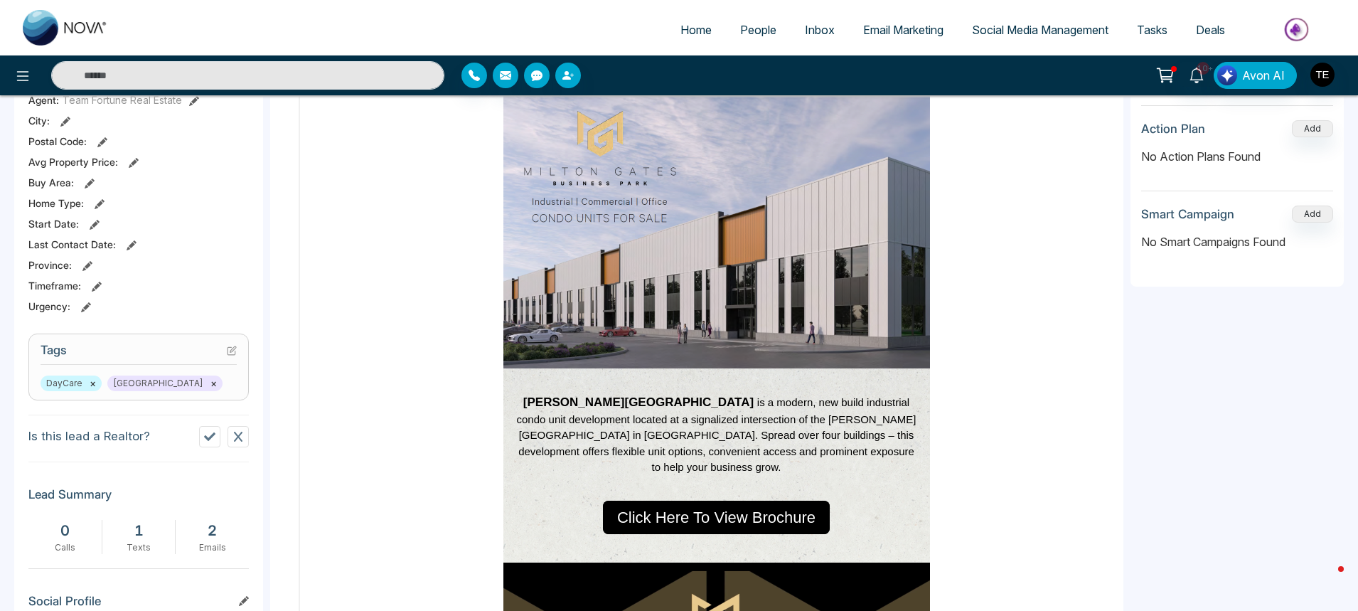
scroll to position [0, 0]
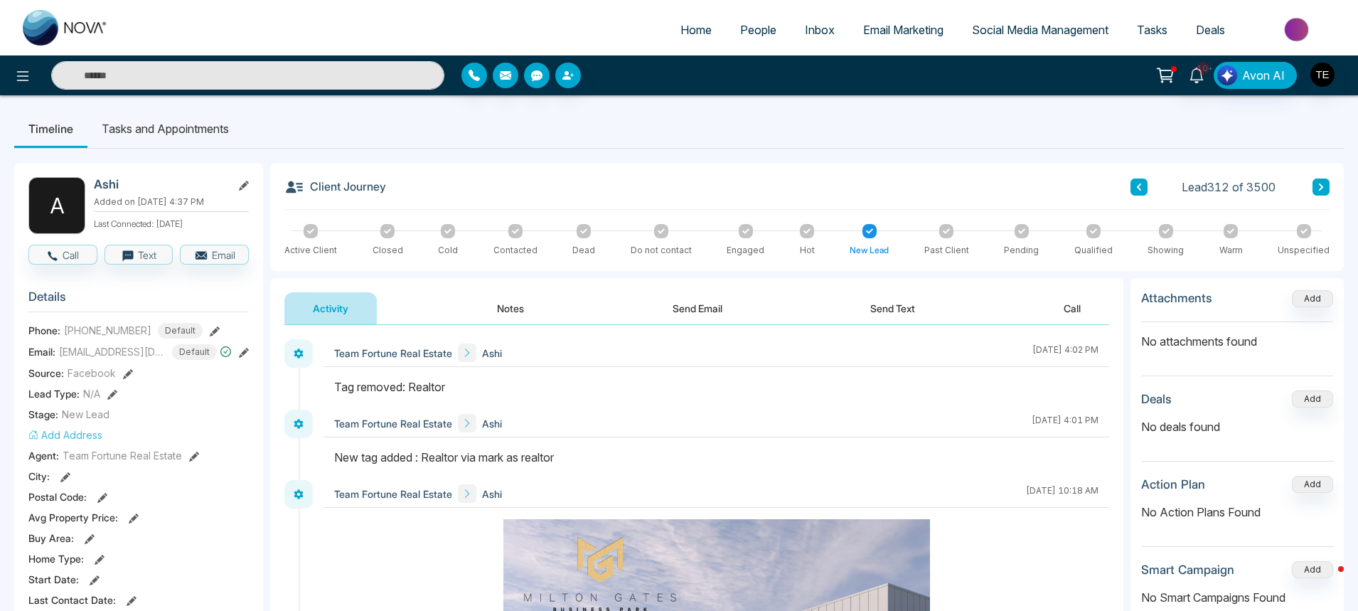
click at [1318, 191] on icon at bounding box center [1321, 187] width 7 height 9
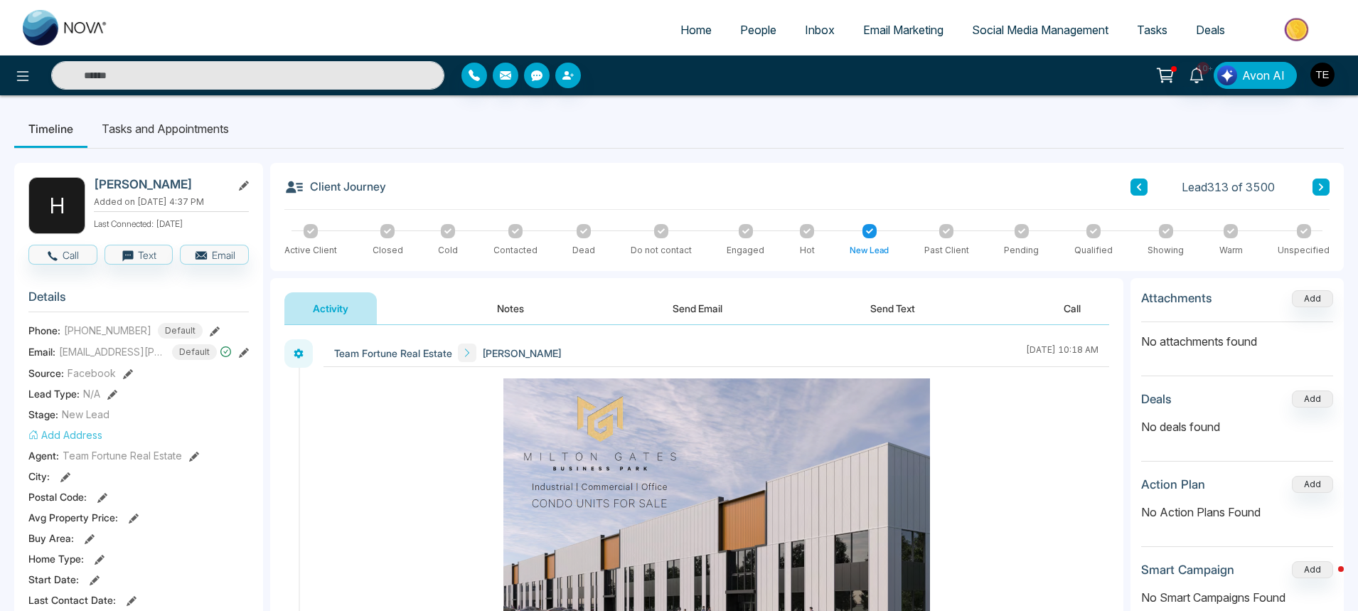
click at [1318, 182] on button at bounding box center [1321, 187] width 17 height 17
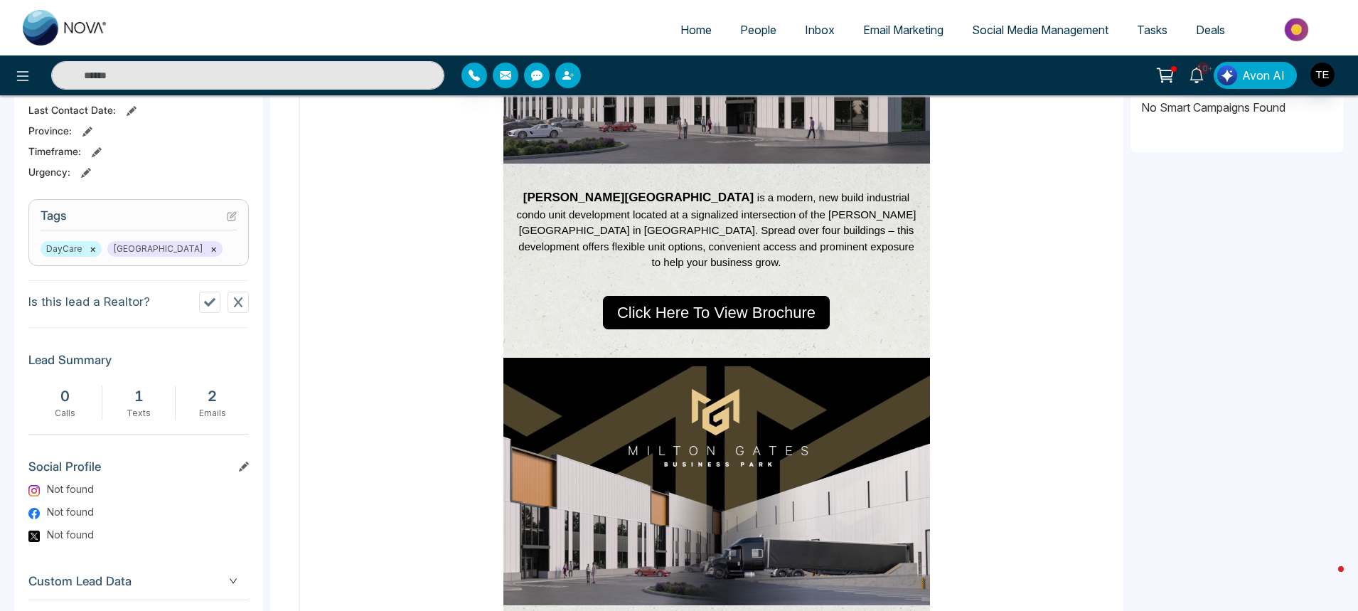
scroll to position [498, 0]
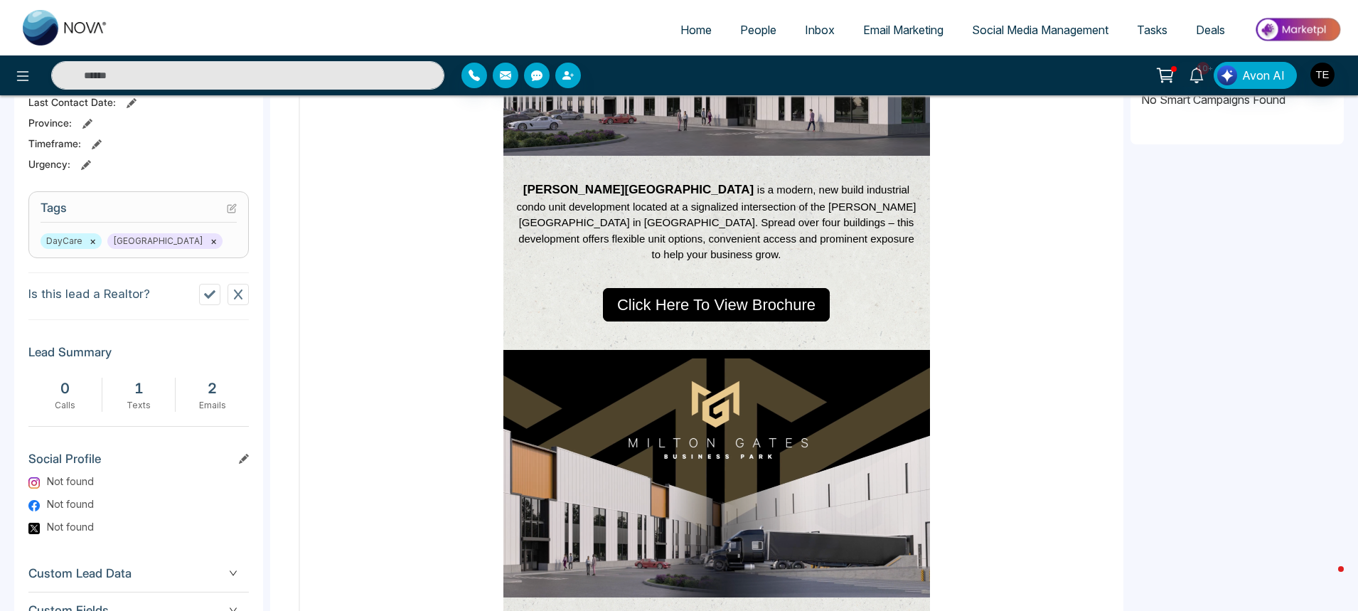
click at [208, 292] on icon at bounding box center [209, 294] width 11 height 11
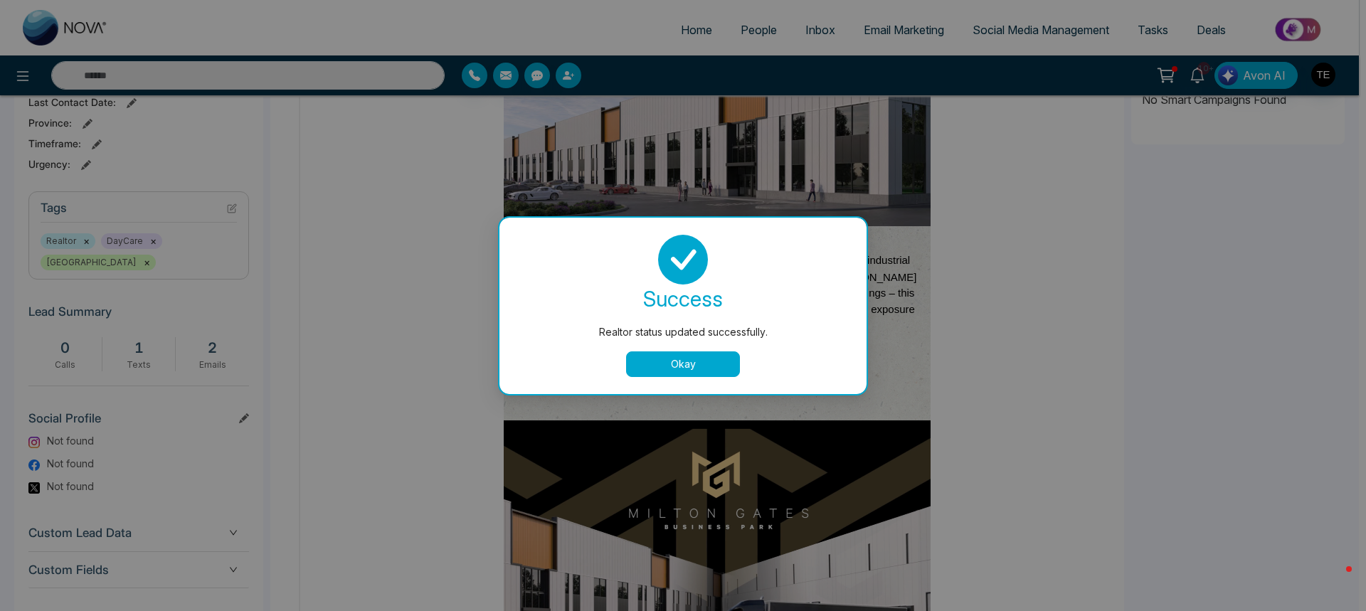
click at [688, 368] on button "Okay" at bounding box center [683, 364] width 114 height 26
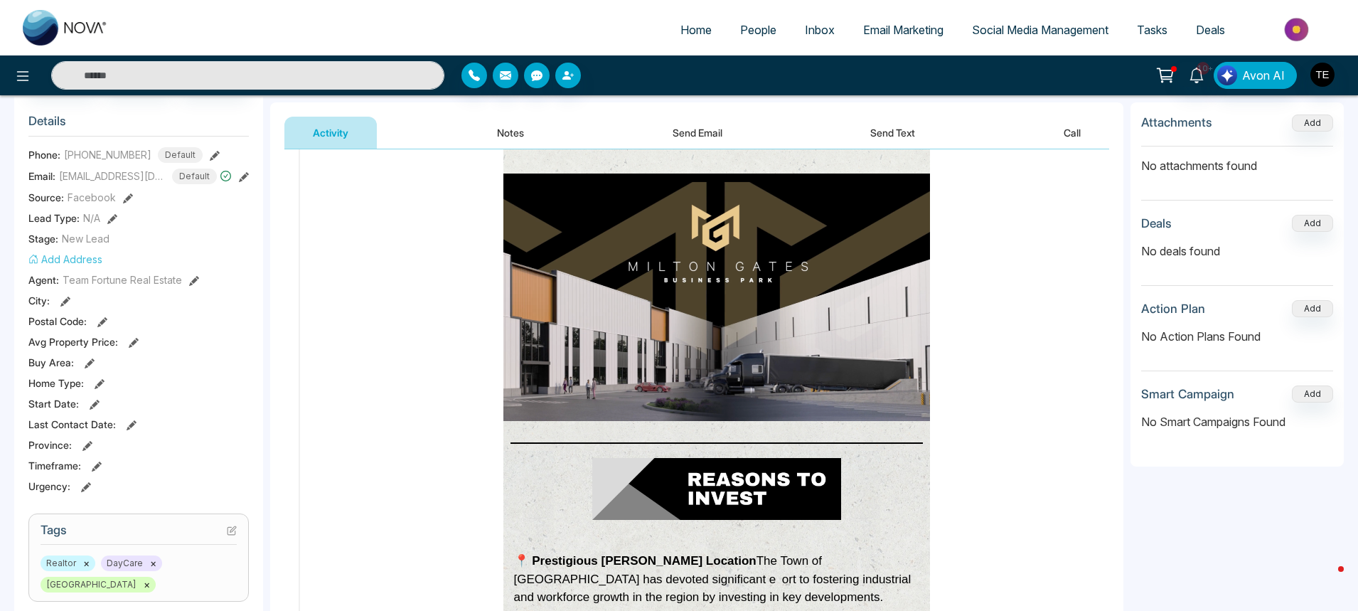
scroll to position [0, 0]
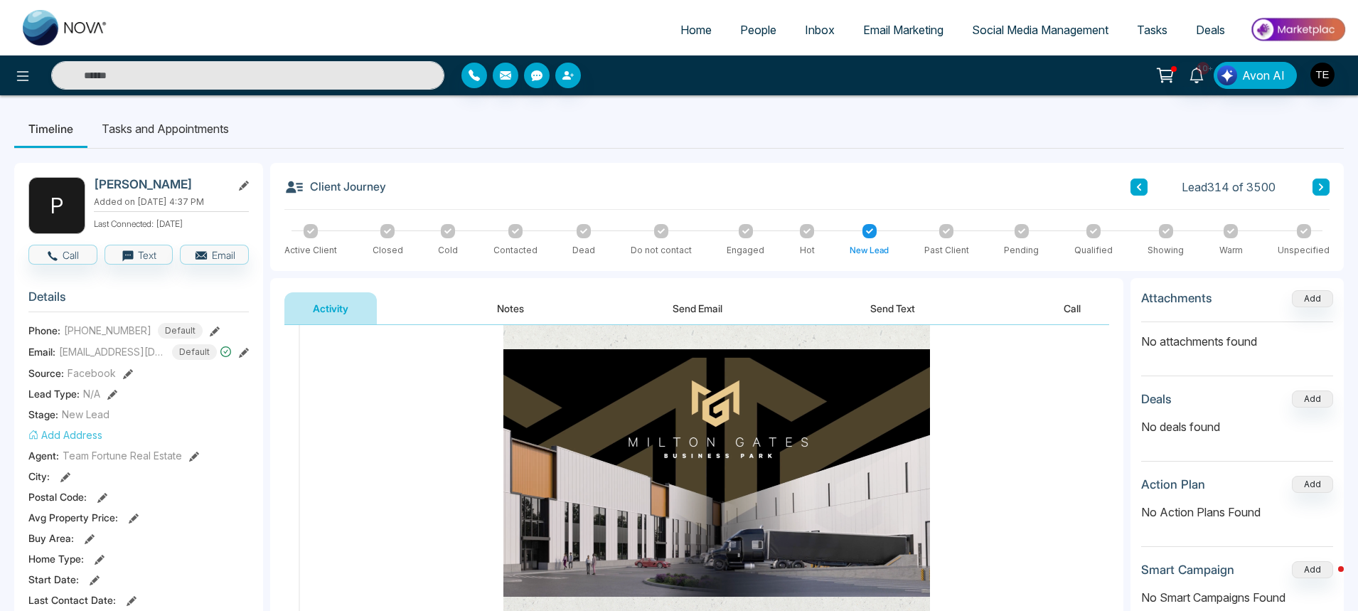
click at [1318, 187] on icon at bounding box center [1321, 187] width 7 height 9
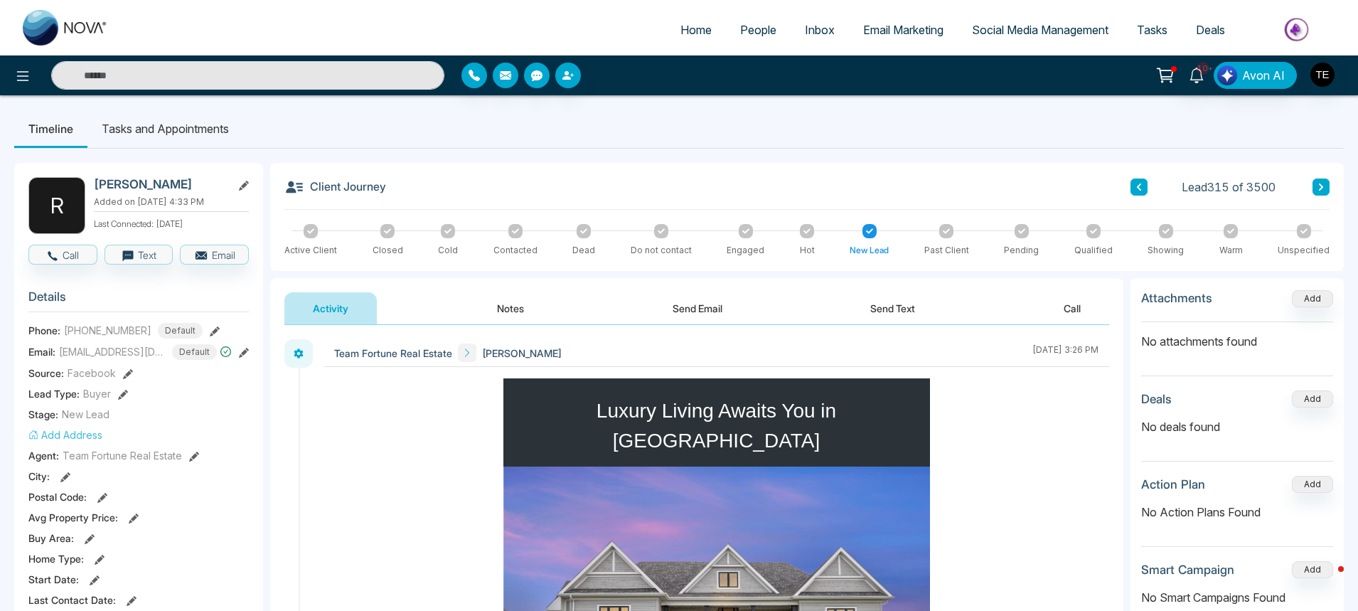
click at [1318, 187] on icon at bounding box center [1321, 187] width 7 height 9
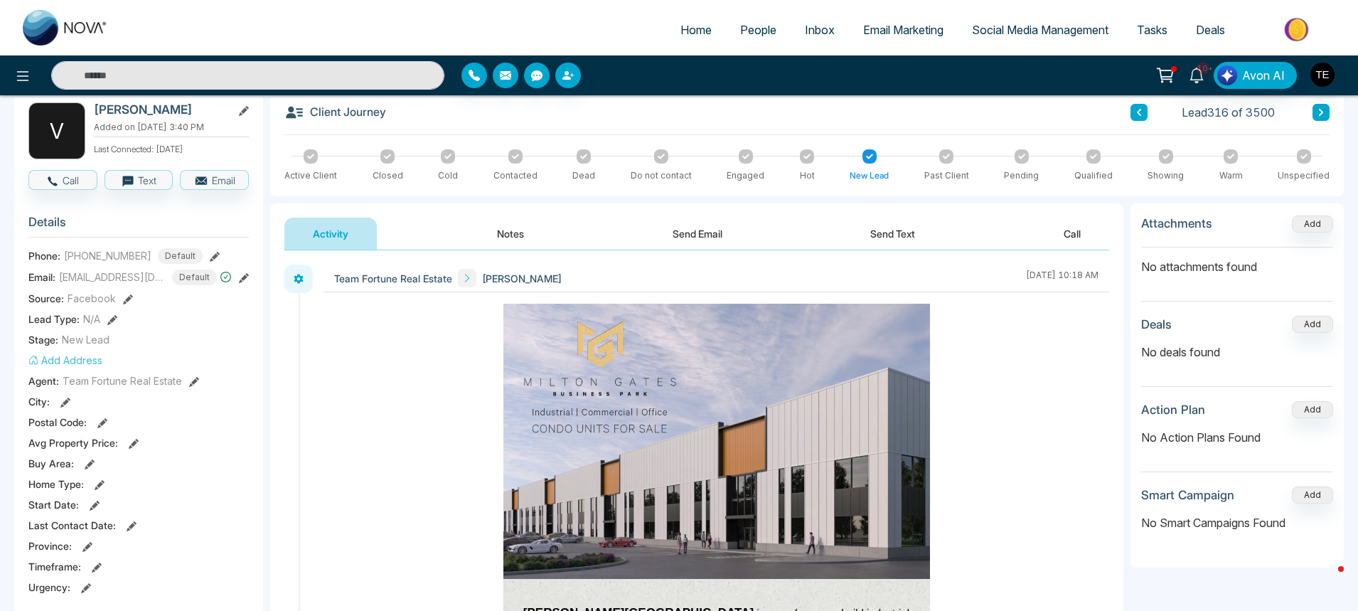
scroll to position [71, 0]
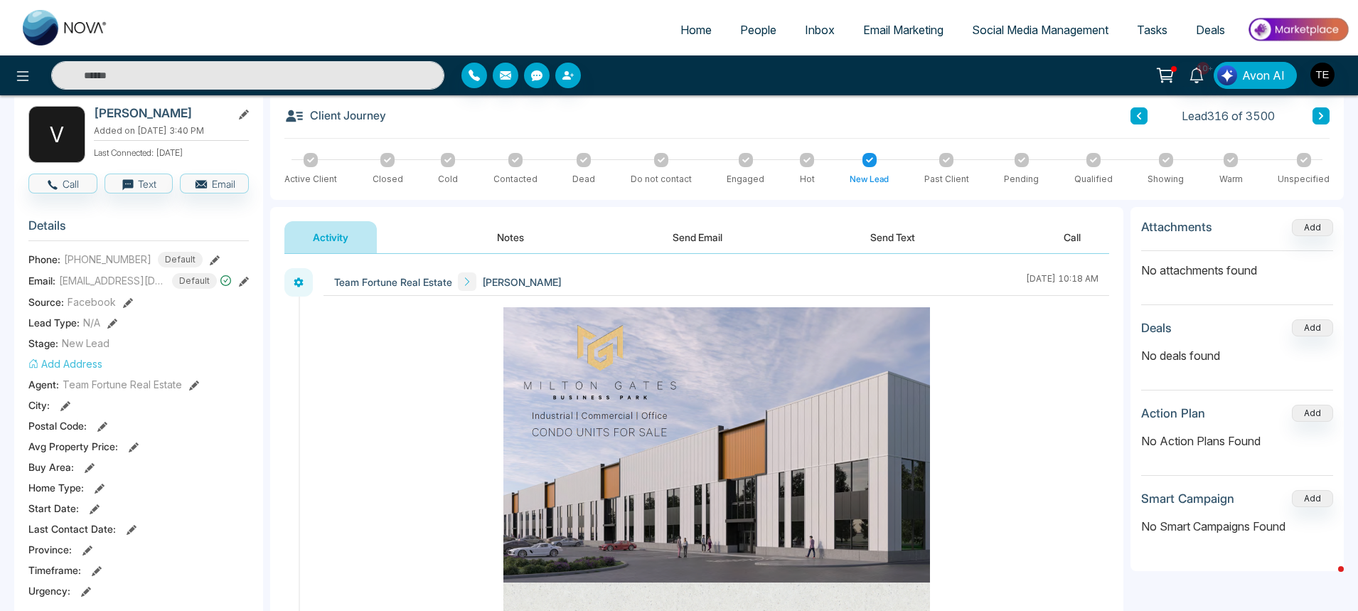
click at [1321, 117] on icon at bounding box center [1321, 115] width 4 height 7
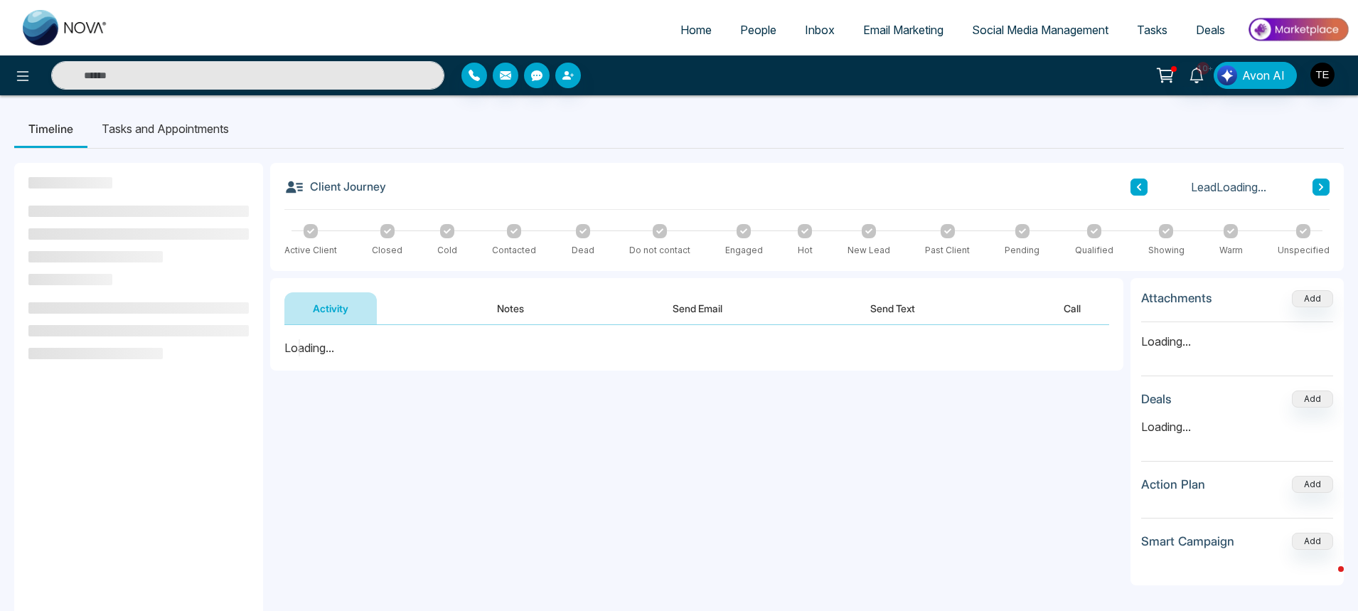
click at [743, 28] on span "People" at bounding box center [758, 30] width 36 height 14
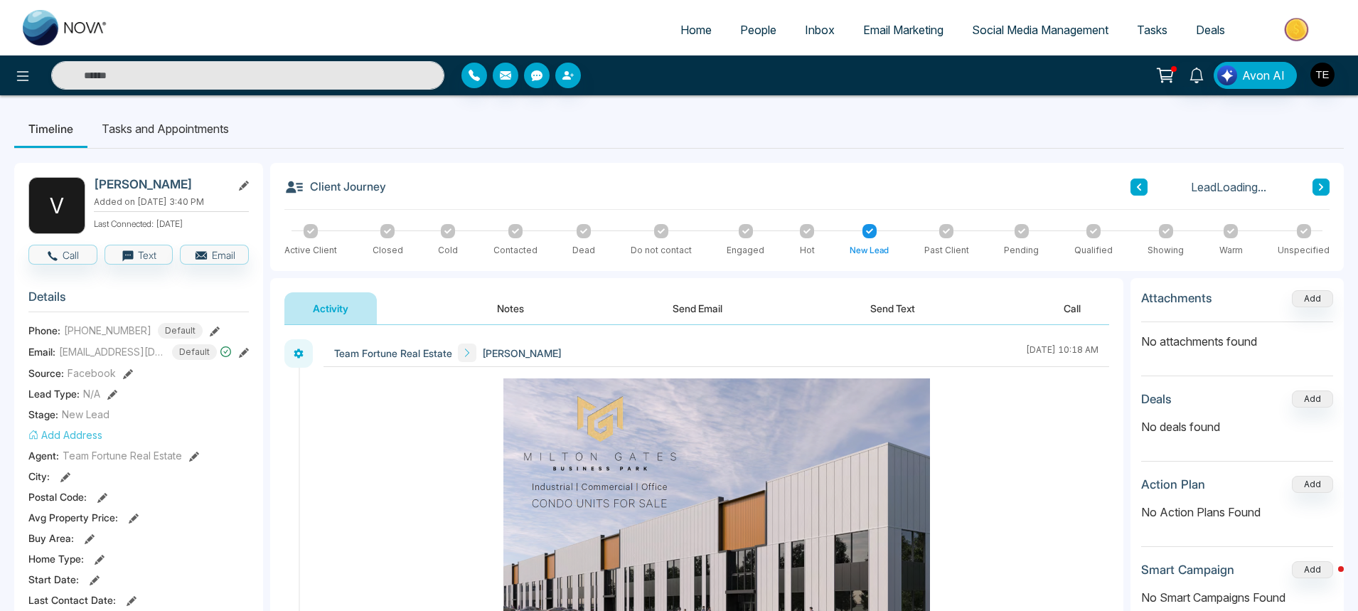
click at [1136, 186] on icon at bounding box center [1139, 187] width 7 height 9
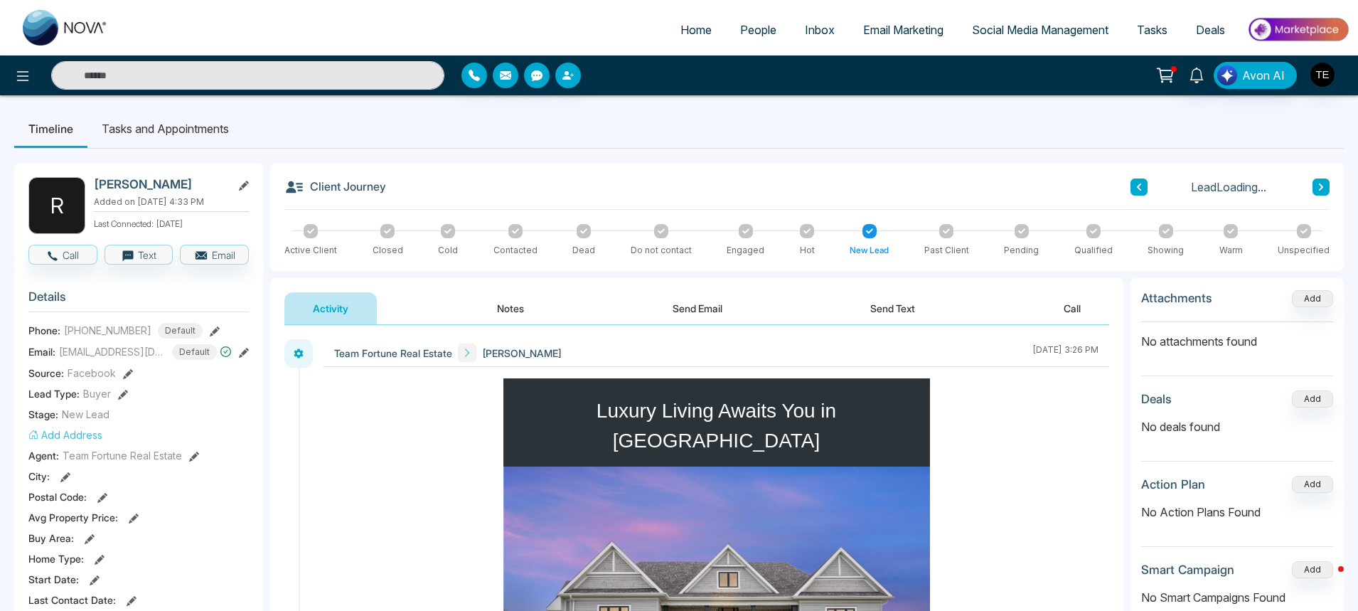
click at [1134, 186] on button at bounding box center [1139, 187] width 17 height 17
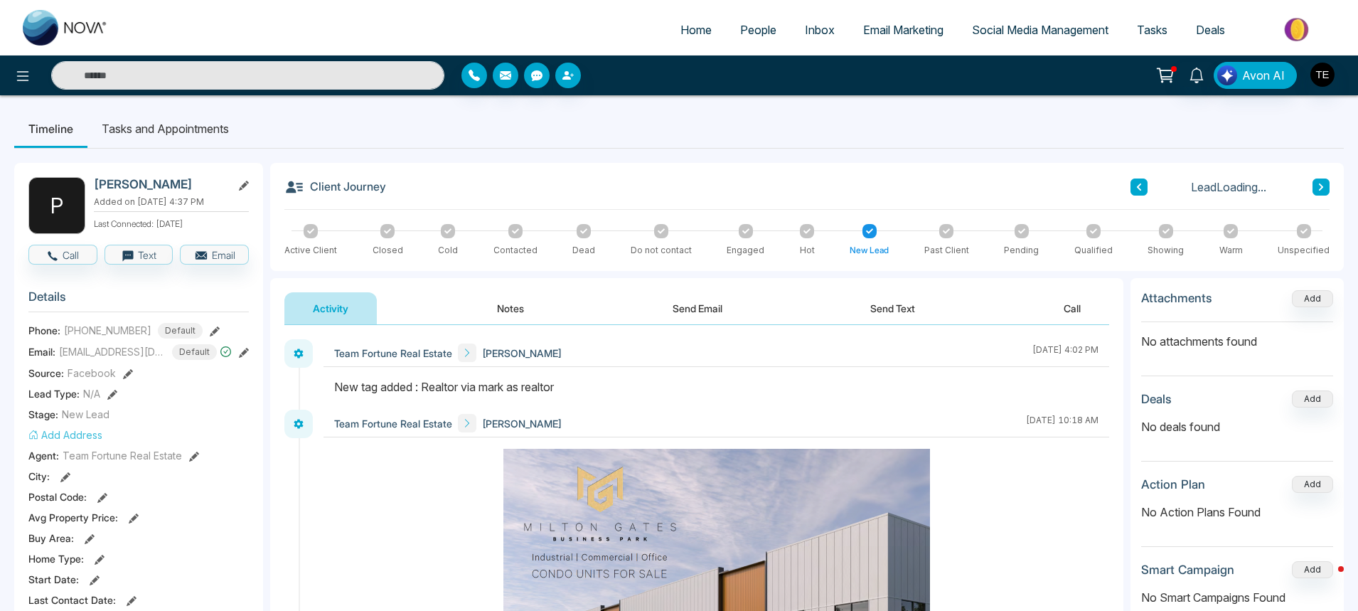
click at [1137, 185] on icon at bounding box center [1139, 187] width 7 height 9
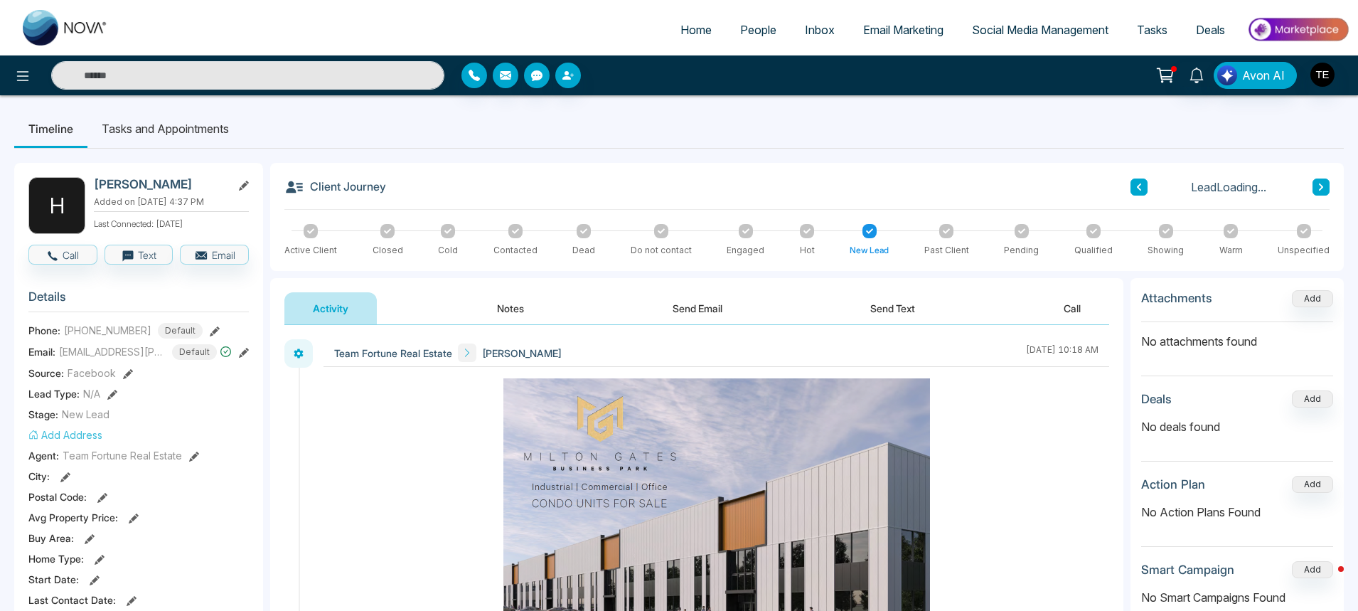
click at [1135, 187] on button at bounding box center [1139, 187] width 17 height 17
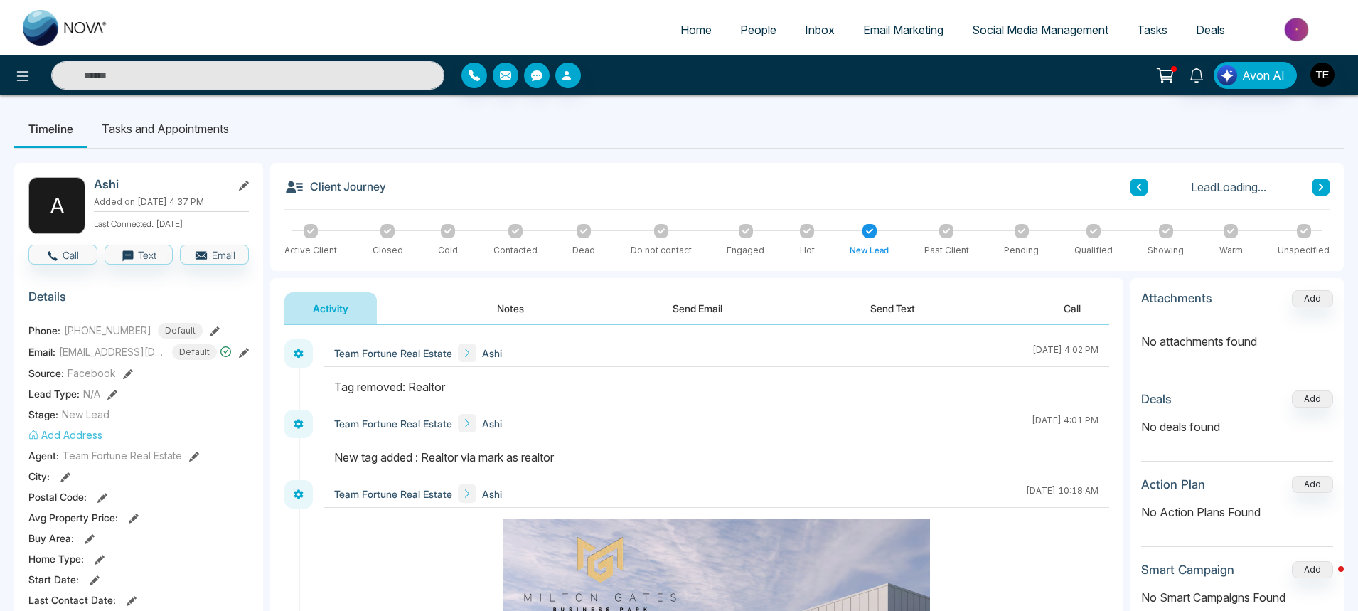
click at [1135, 187] on button at bounding box center [1139, 187] width 17 height 17
